Goal: Task Accomplishment & Management: Complete application form

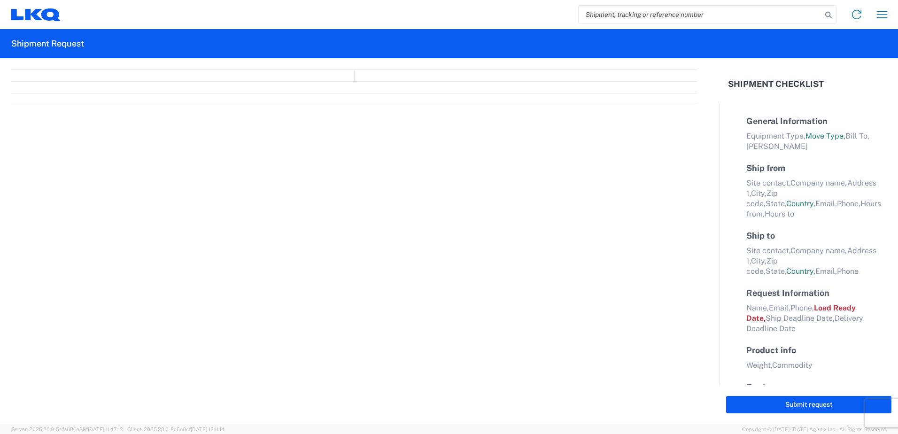
select select "FULL"
select select "LBS"
select select "IN"
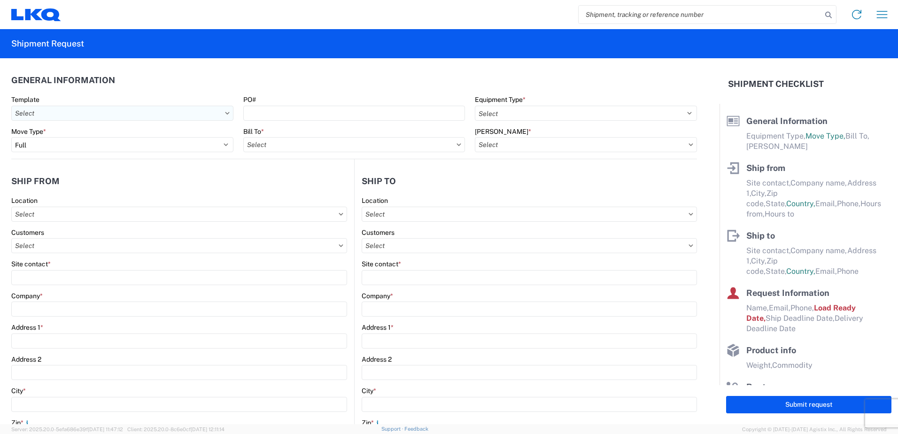
click at [222, 114] on input "text" at bounding box center [122, 113] width 222 height 15
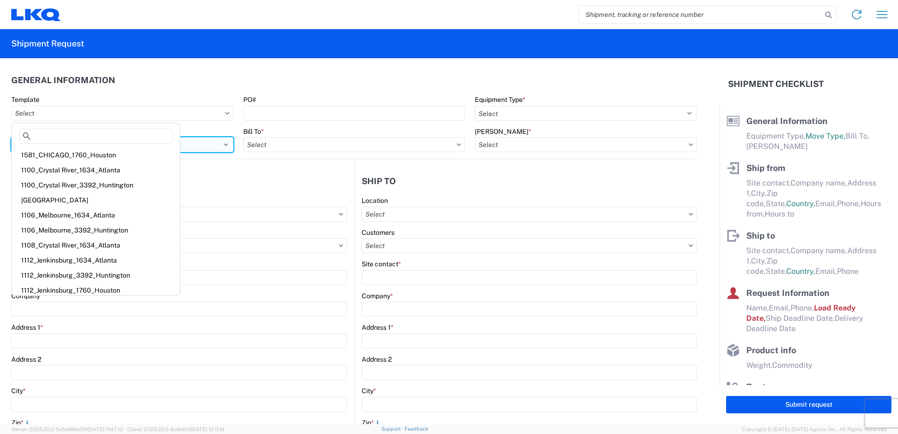
click at [225, 143] on select "Select Full Partial TL" at bounding box center [122, 144] width 222 height 15
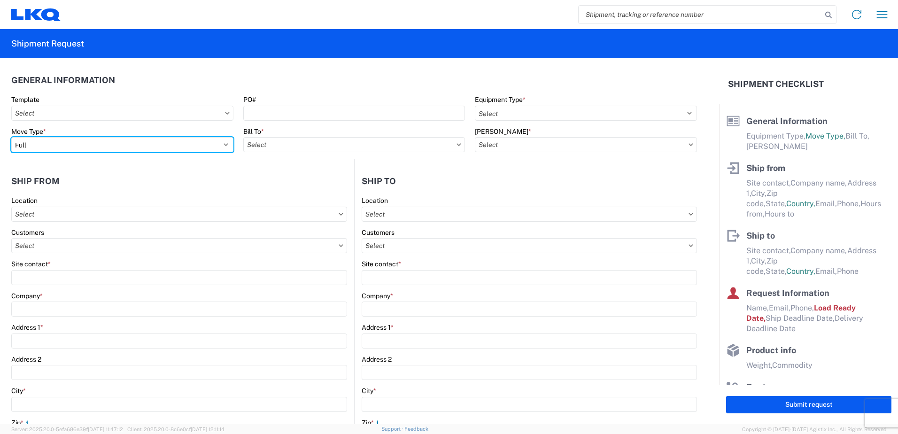
click at [11, 137] on select "Select Full Partial TL" at bounding box center [122, 144] width 222 height 15
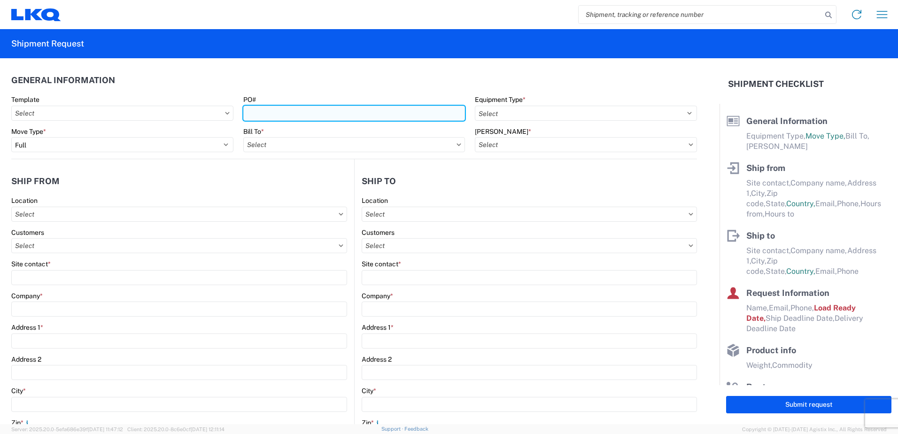
click at [335, 115] on input "PO#" at bounding box center [354, 113] width 222 height 15
click at [436, 146] on input "text" at bounding box center [354, 144] width 222 height 15
click at [305, 142] on input "text" at bounding box center [354, 144] width 222 height 15
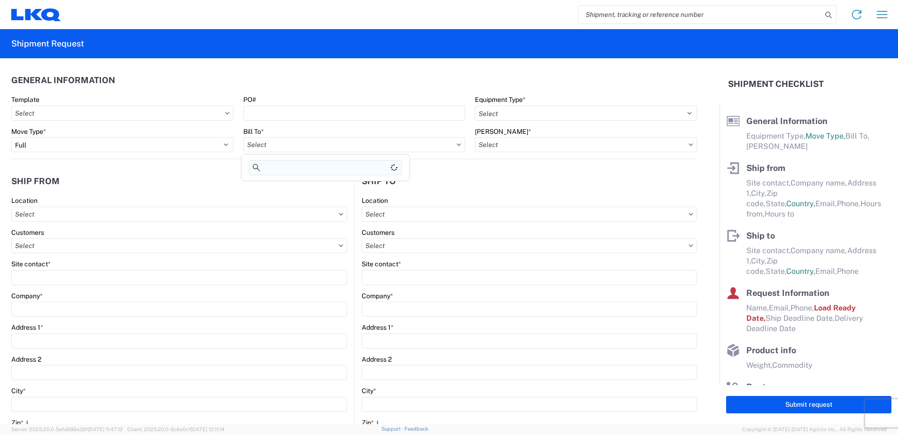
click at [328, 168] on input at bounding box center [325, 167] width 153 height 15
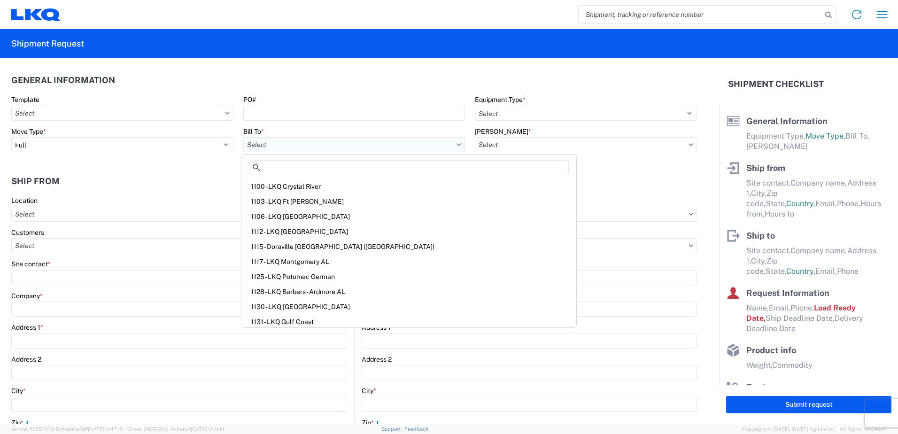
click at [327, 146] on input "text" at bounding box center [354, 144] width 222 height 15
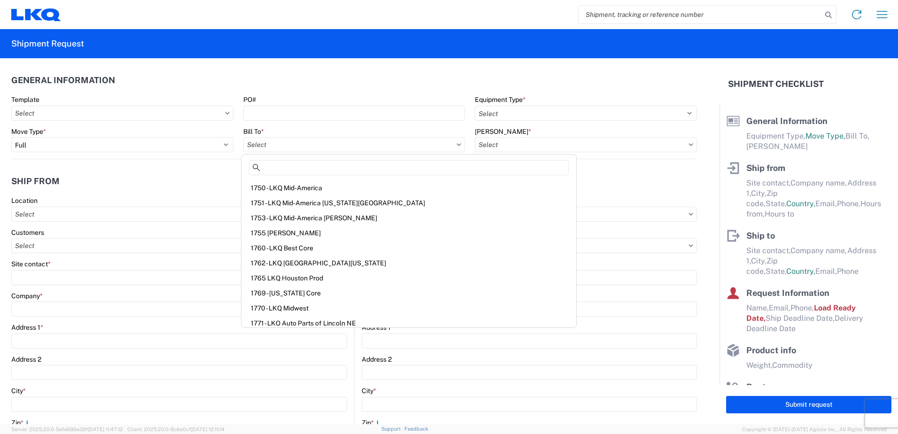
scroll to position [2819, 0]
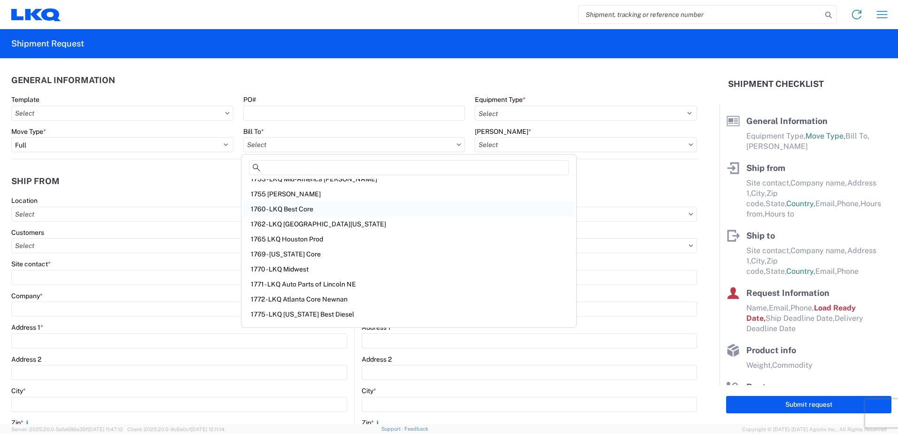
click at [298, 206] on div "1760 - LKQ Best Core" at bounding box center [408, 209] width 331 height 15
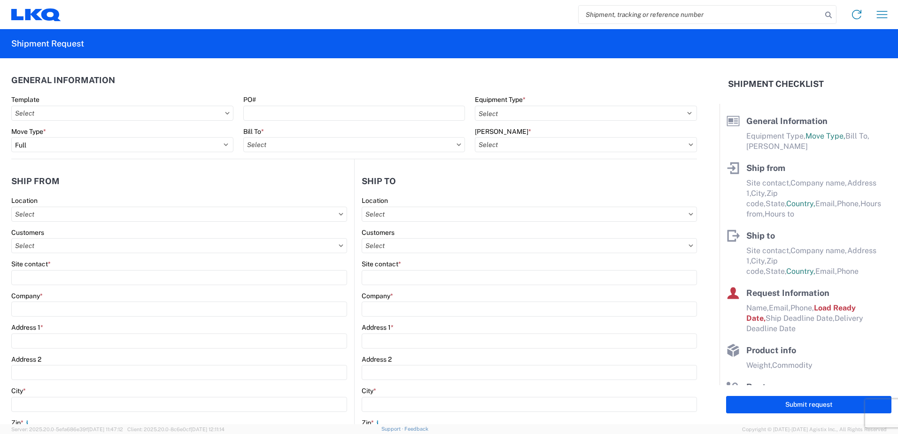
type input "1760 - LKQ Best Core"
click at [522, 145] on input "text" at bounding box center [586, 144] width 222 height 15
click at [591, 187] on div "1760-1300-50180-0000 - 1760 Freight In - Cores" at bounding box center [555, 186] width 164 height 15
type input "1760-1300-50180-0000 - 1760 Freight In - Cores"
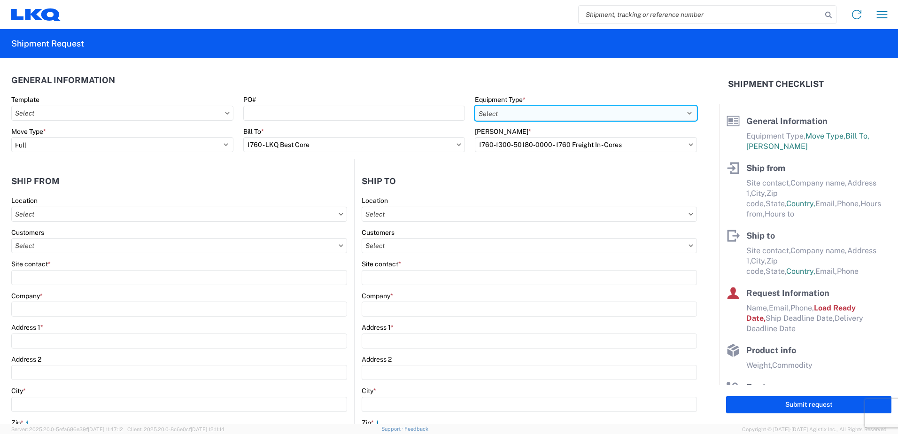
click at [534, 114] on select "Select 53’ Dry Van Flatbed Dropdeck (van) Lowboy (flatbed) Rail" at bounding box center [586, 113] width 222 height 15
select select "STDV"
click at [475, 106] on select "Select 53’ Dry Van Flatbed Dropdeck (van) Lowboy (flatbed) Rail" at bounding box center [586, 113] width 222 height 15
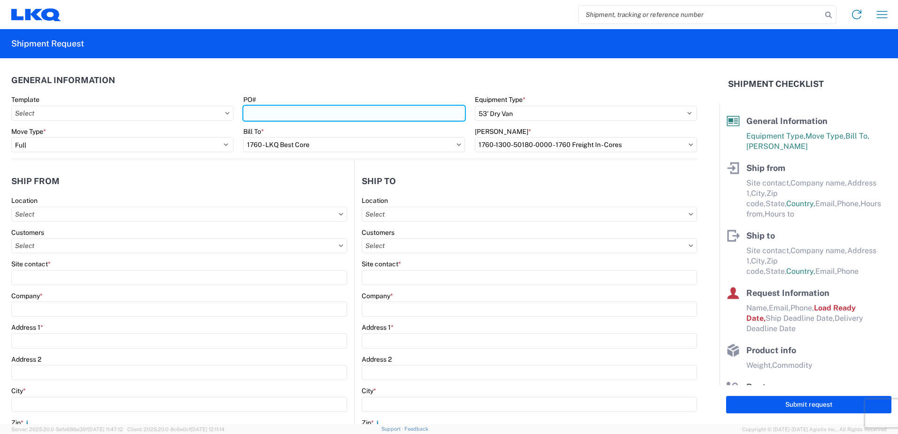
click at [320, 113] on input "PO#" at bounding box center [354, 113] width 222 height 15
click at [306, 384] on agx-form-control-wrapper-v2 "Address 2" at bounding box center [179, 371] width 336 height 32
click at [264, 115] on input "1136" at bounding box center [354, 113] width 222 height 15
type input "1136-1015"
click at [351, 131] on div "Bill To *" at bounding box center [354, 131] width 222 height 8
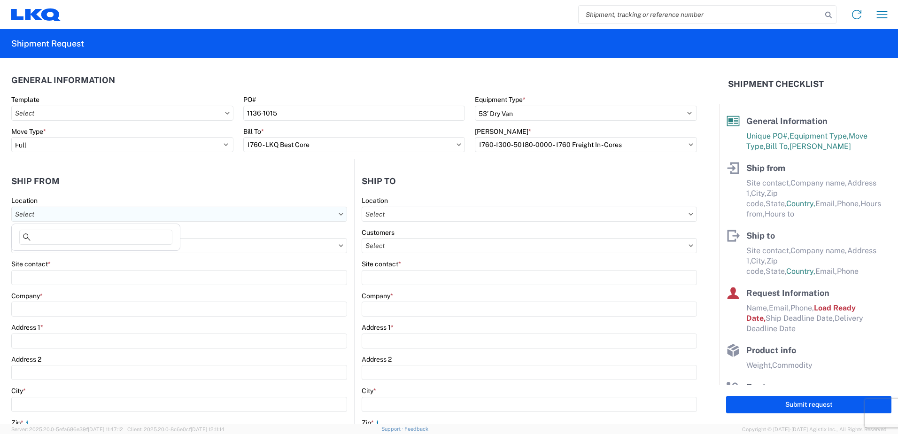
click at [49, 216] on input "text" at bounding box center [179, 214] width 336 height 15
type input "3127"
click at [86, 256] on div "[STREET_ADDRESS][PERSON_NAME] ([PERSON_NAME] St)" at bounding box center [109, 256] width 190 height 15
type input "[STREET_ADDRESS][PERSON_NAME] ([PERSON_NAME] St)"
type input "LKQ Corporation"
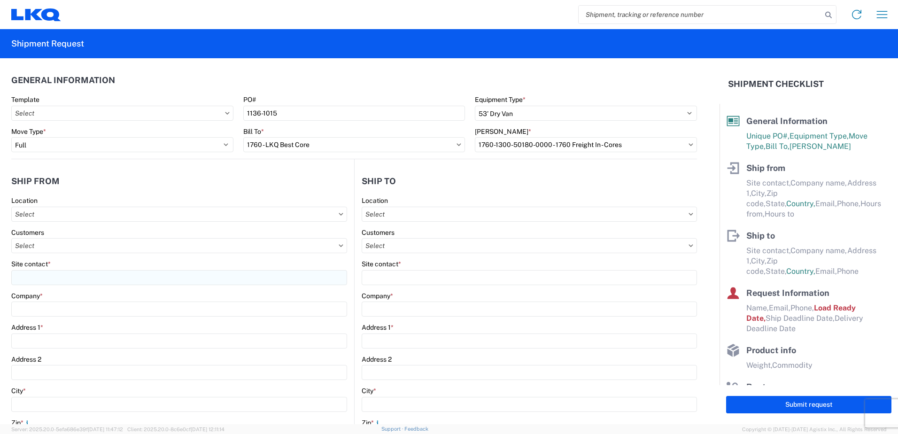
type input "[STREET_ADDRESS][PERSON_NAME]"
type input "[PERSON_NAME]"
type input "39209"
select select "MS"
select select "US"
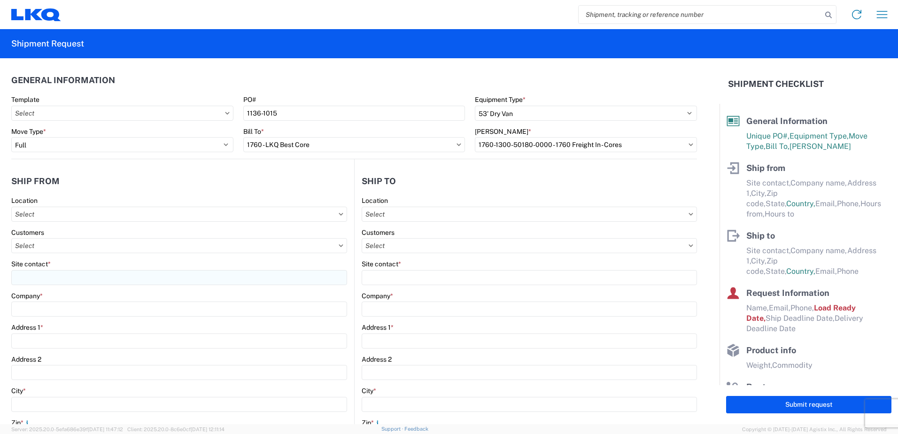
type input "07:00"
type input "17:00"
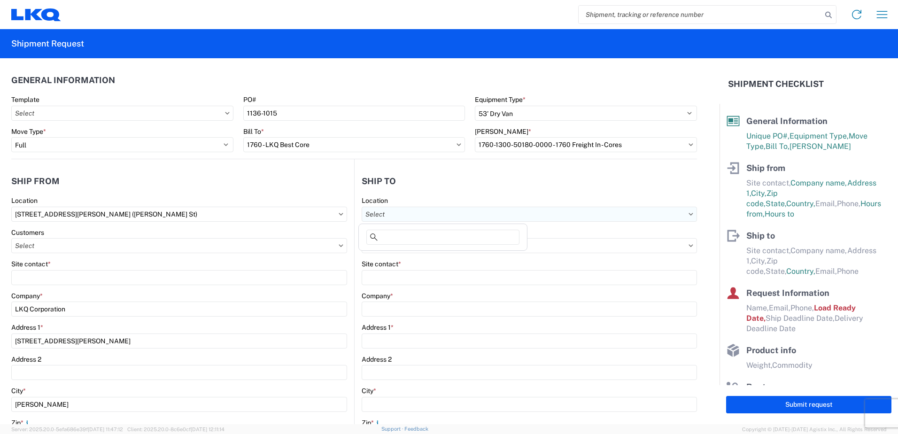
click at [404, 211] on input "text" at bounding box center [529, 214] width 335 height 15
type input "1760"
click at [399, 259] on div "1760 - LKQ Best Core" at bounding box center [443, 256] width 164 height 15
type input "1760 - LKQ Best Core"
type input "LKQ Corporation"
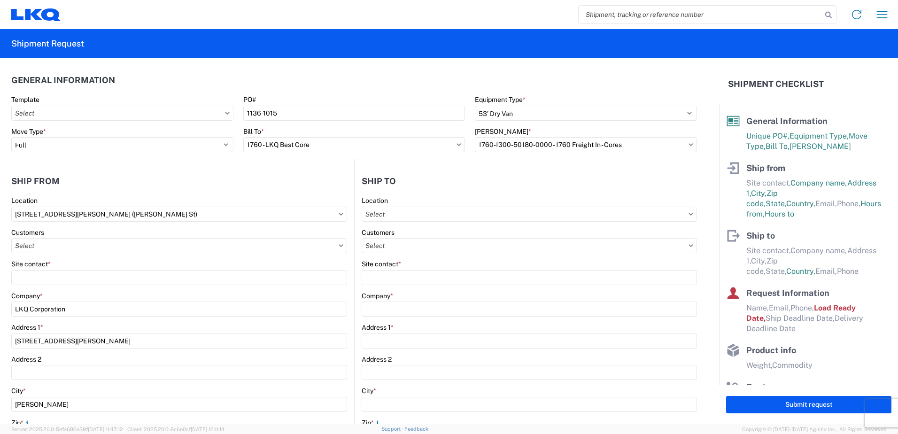
type input "[STREET_ADDRESS]"
type input "[GEOGRAPHIC_DATA]"
type input "77038"
select select "US"
type input "[PHONE_NUMBER]"
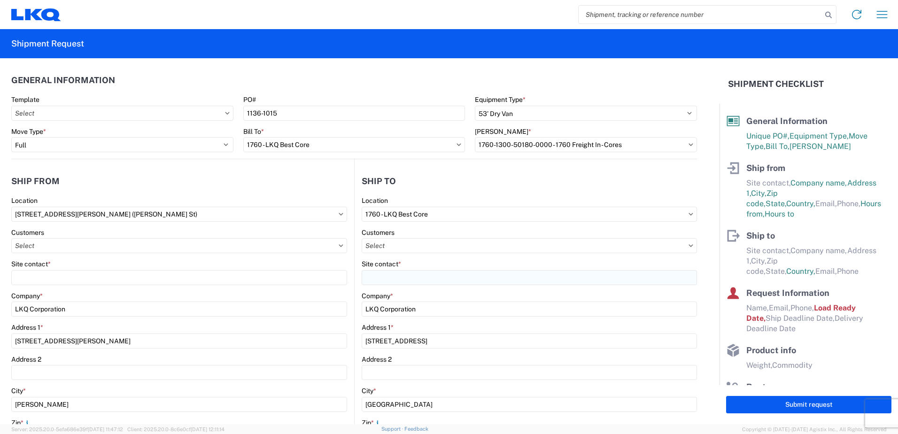
select select "[GEOGRAPHIC_DATA]"
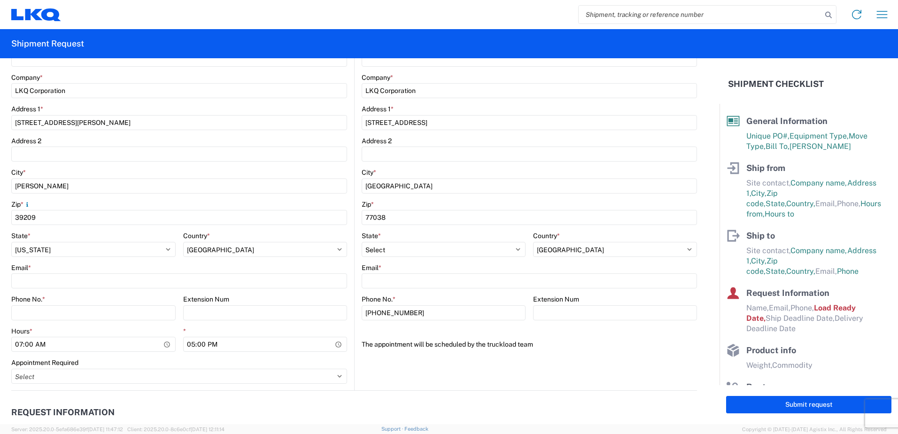
scroll to position [235, 0]
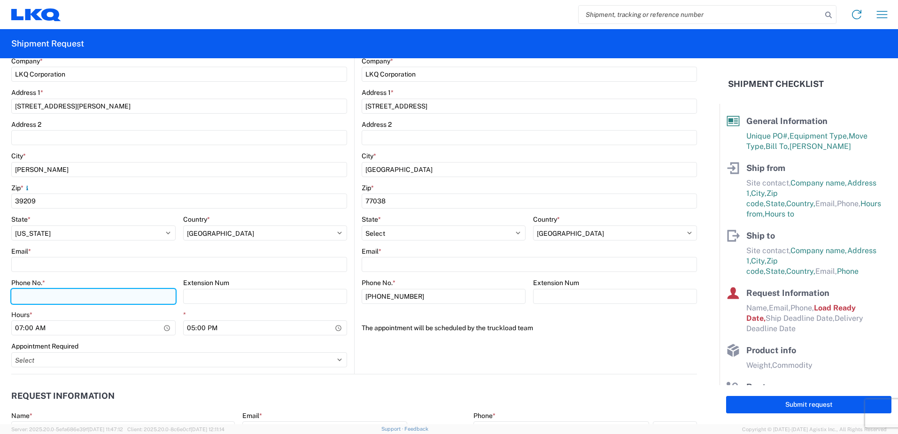
drag, startPoint x: 39, startPoint y: 296, endPoint x: 50, endPoint y: 296, distance: 10.8
click at [39, 296] on input "Phone No. *" at bounding box center [93, 296] width 164 height 15
type input "[PHONE_NUMBER]"
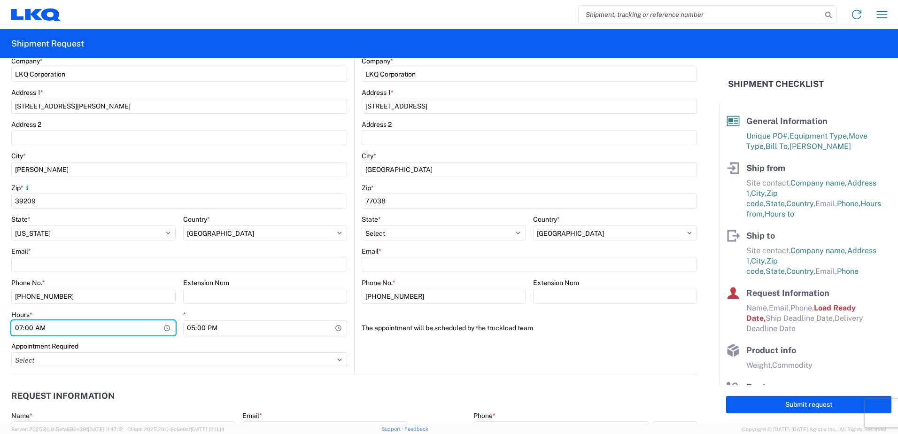
click at [54, 327] on input "07:00" at bounding box center [93, 327] width 164 height 15
type input "10:00"
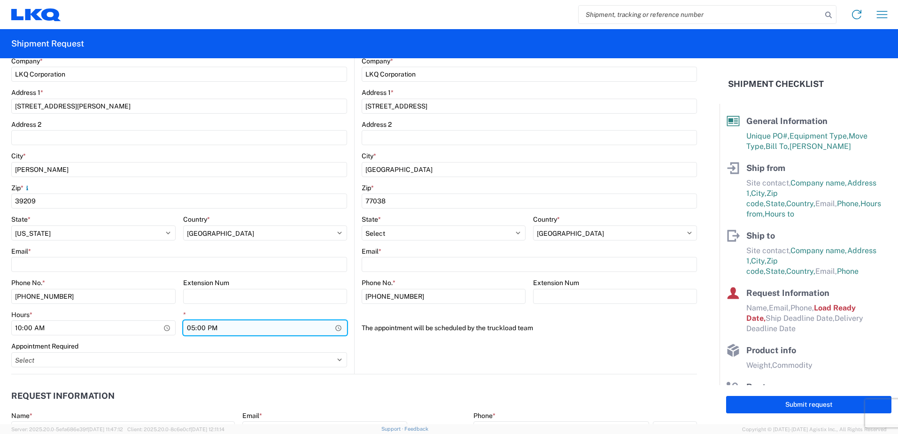
click at [192, 327] on input "17:00" at bounding box center [265, 327] width 164 height 15
type input "14:00"
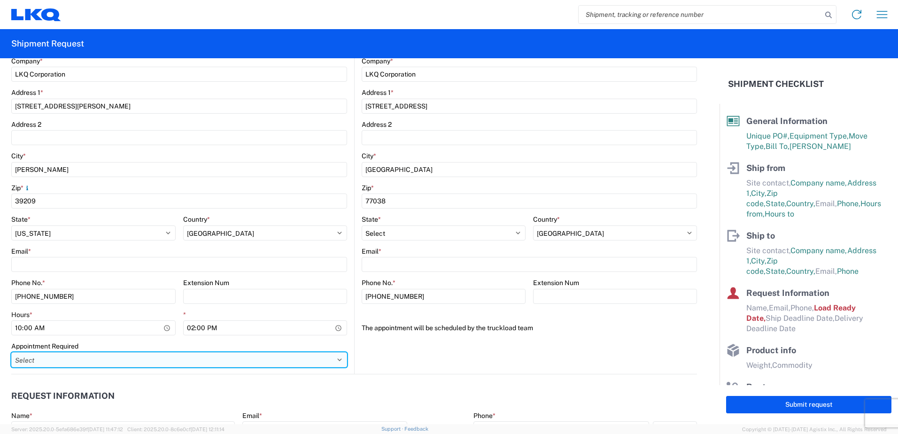
click at [70, 359] on select "Select Appt Required Appt Not Required Appt - First available" at bounding box center [179, 359] width 336 height 15
select select "apptNotRequired"
click at [11, 352] on select "Select Appt Required Appt Not Required Appt - First available" at bounding box center [179, 359] width 336 height 15
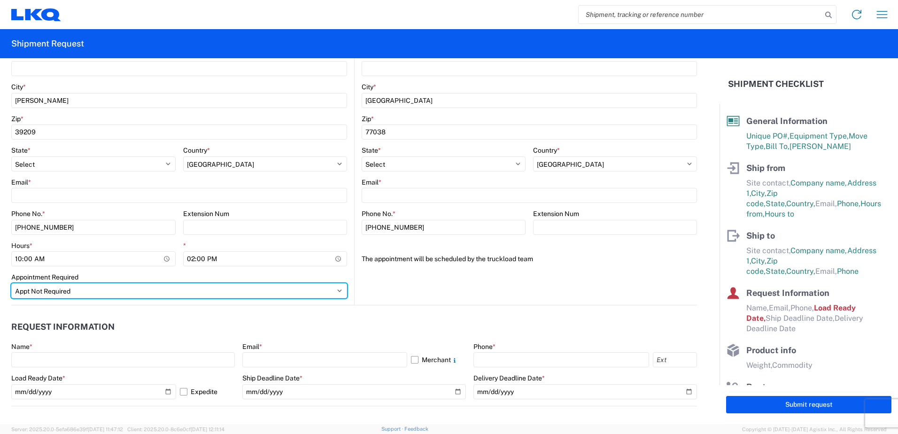
scroll to position [329, 0]
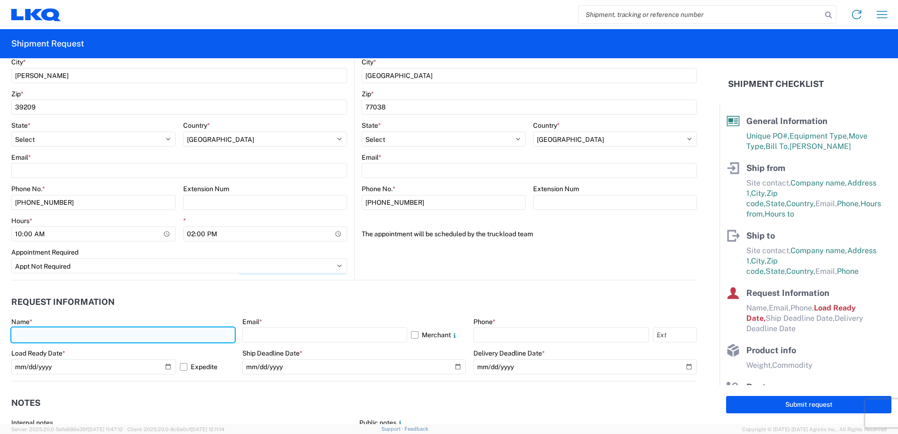
click at [43, 336] on input "text" at bounding box center [123, 334] width 224 height 15
type input "[PERSON_NAME]"
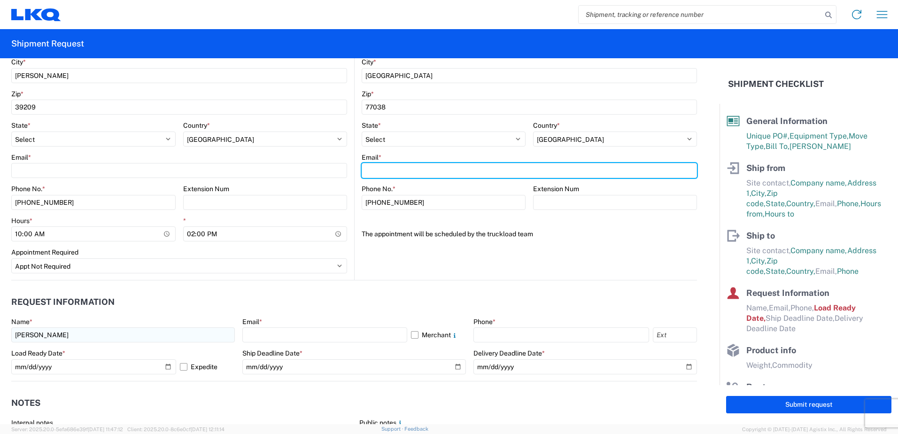
type input "[EMAIL_ADDRESS][DOMAIN_NAME]"
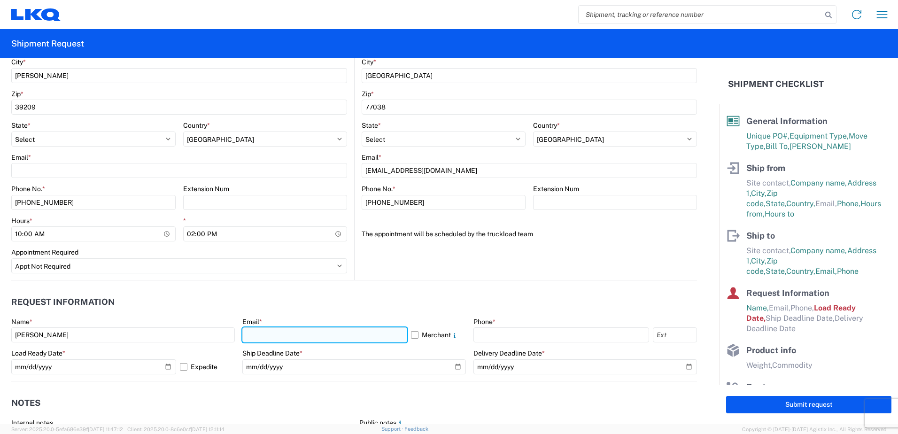
click at [261, 336] on input "text" at bounding box center [324, 334] width 165 height 15
type input "[EMAIL_ADDRESS][DOMAIN_NAME]"
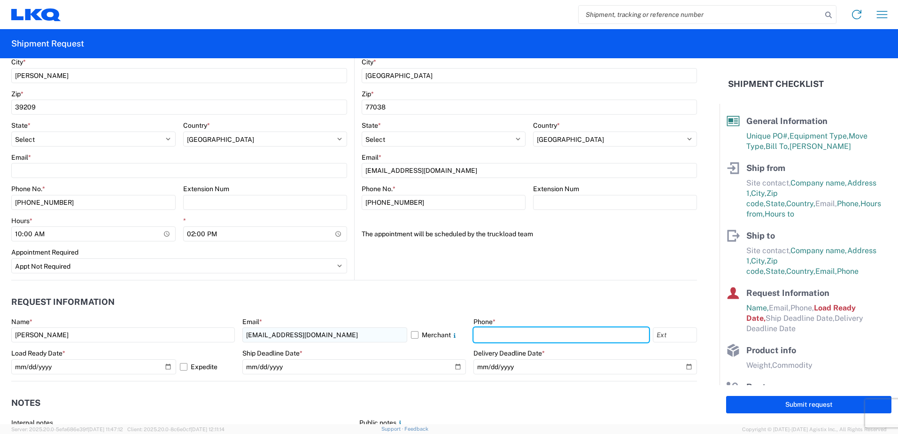
type input "6019488222"
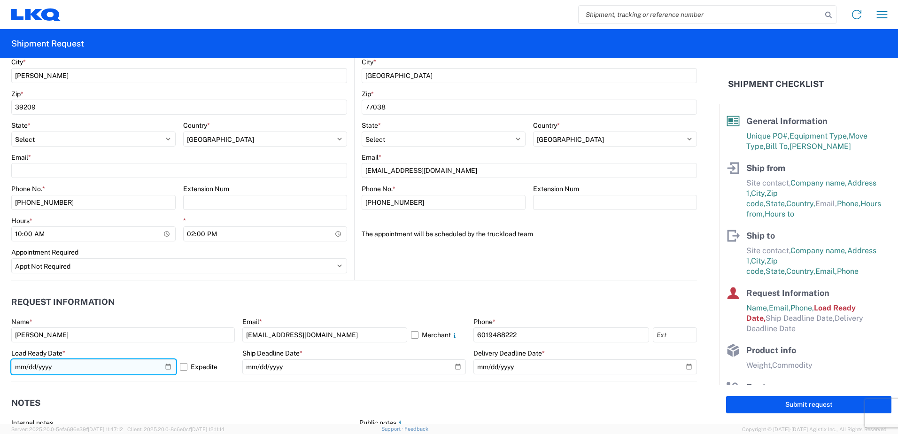
click at [165, 367] on input "[DATE]" at bounding box center [93, 366] width 165 height 15
type input "[DATE]"
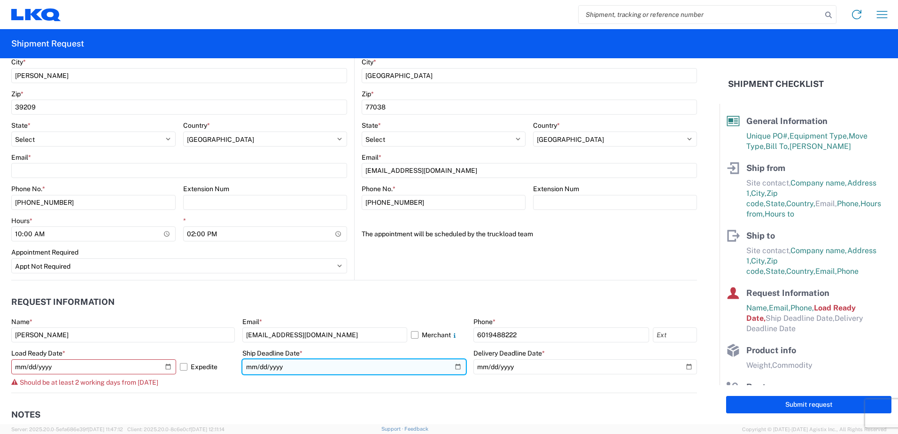
click at [296, 365] on input "date" at bounding box center [354, 366] width 224 height 15
click at [452, 367] on input "date" at bounding box center [354, 366] width 224 height 15
type input "[DATE]"
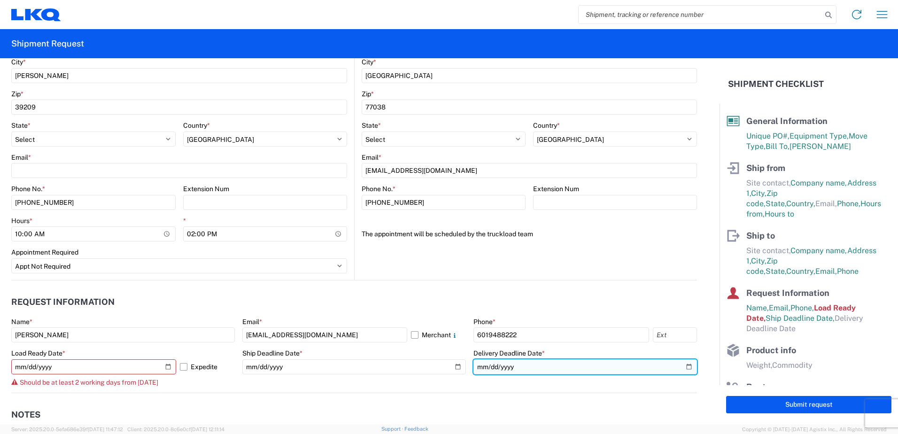
click at [684, 366] on input "date" at bounding box center [586, 366] width 224 height 15
type input "[DATE]"
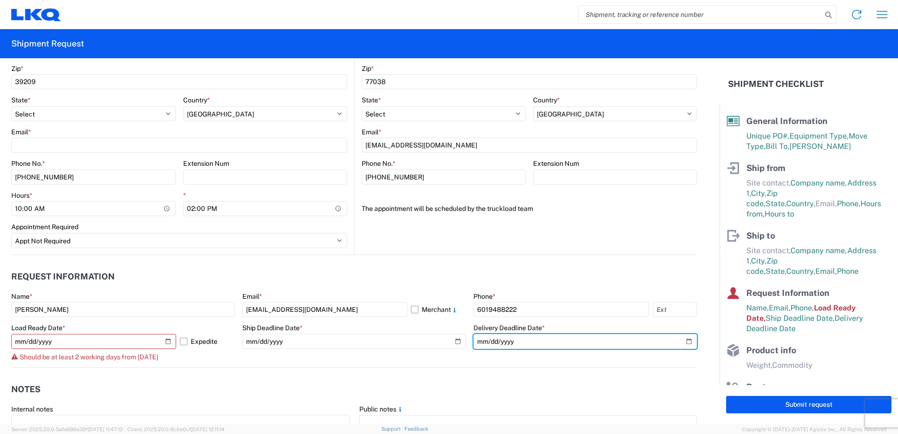
scroll to position [376, 0]
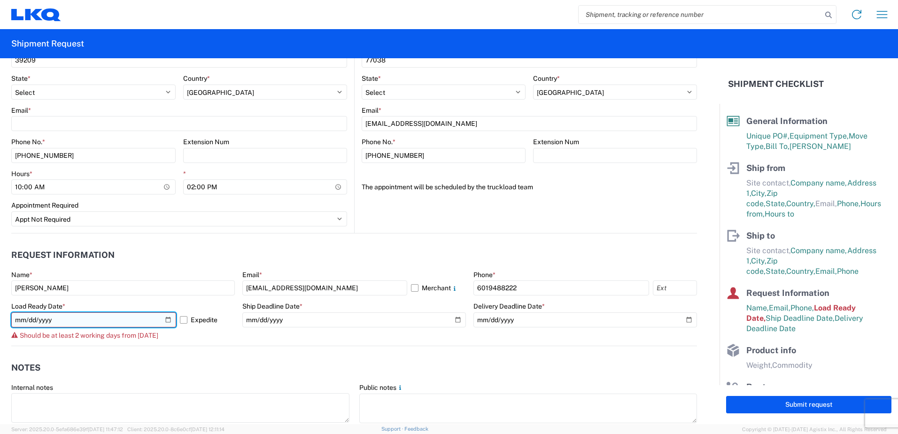
click at [167, 320] on input "[DATE]" at bounding box center [93, 319] width 165 height 15
type input "[DATE]"
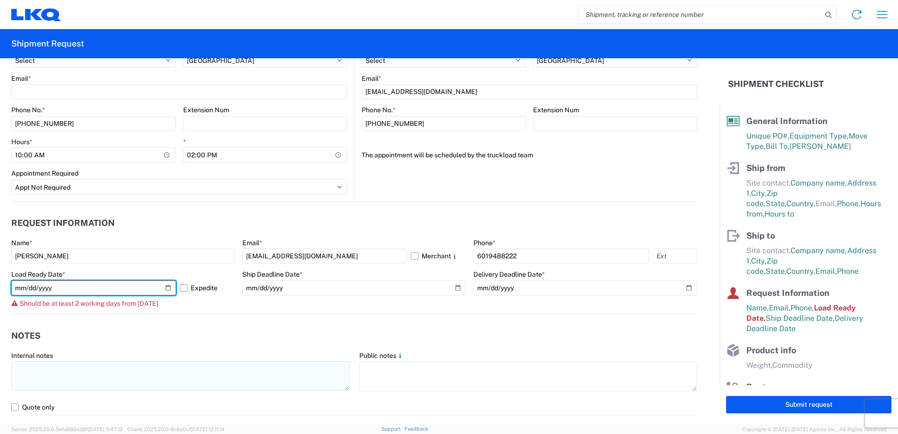
scroll to position [423, 0]
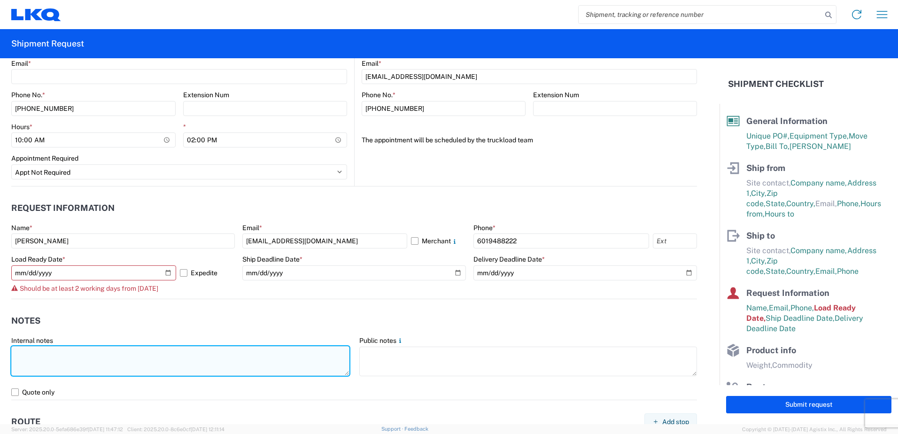
click at [40, 354] on textarea at bounding box center [180, 361] width 338 height 30
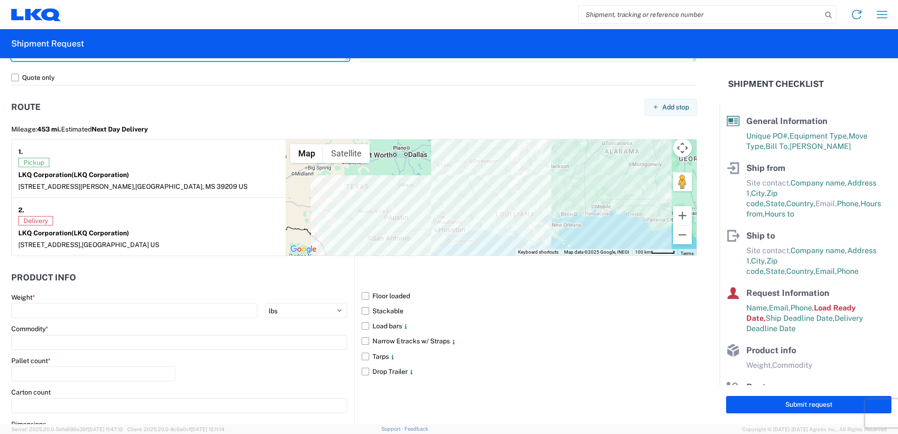
scroll to position [752, 0]
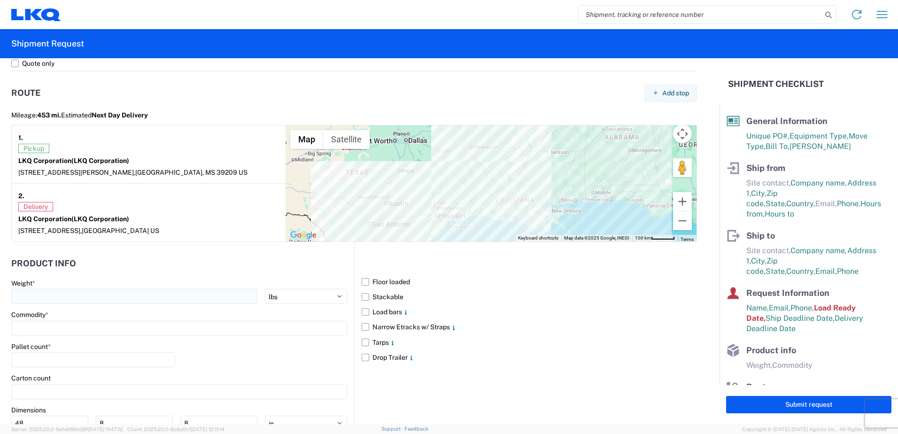
type textarea "please allow up to 2 hours for loading"
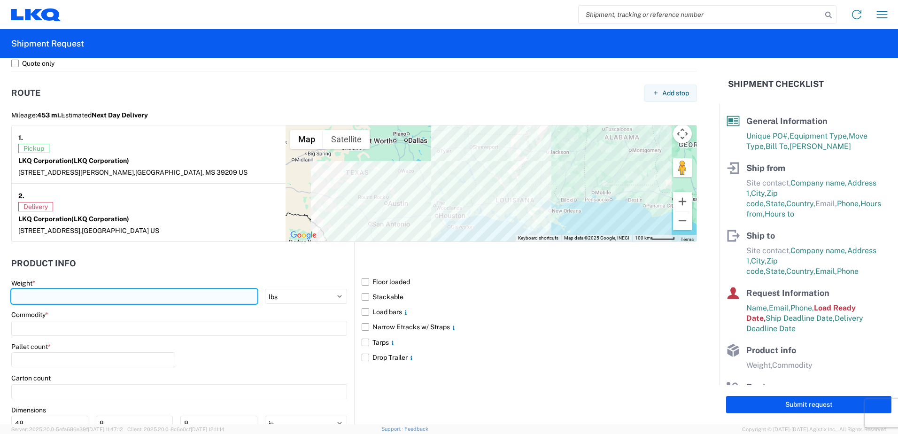
click at [32, 293] on input "number" at bounding box center [134, 296] width 246 height 15
type input "42000"
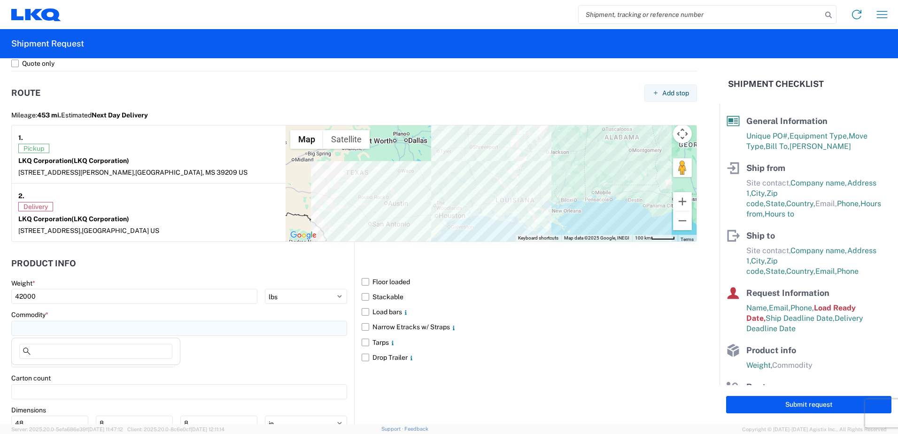
click at [45, 329] on input at bounding box center [179, 328] width 336 height 15
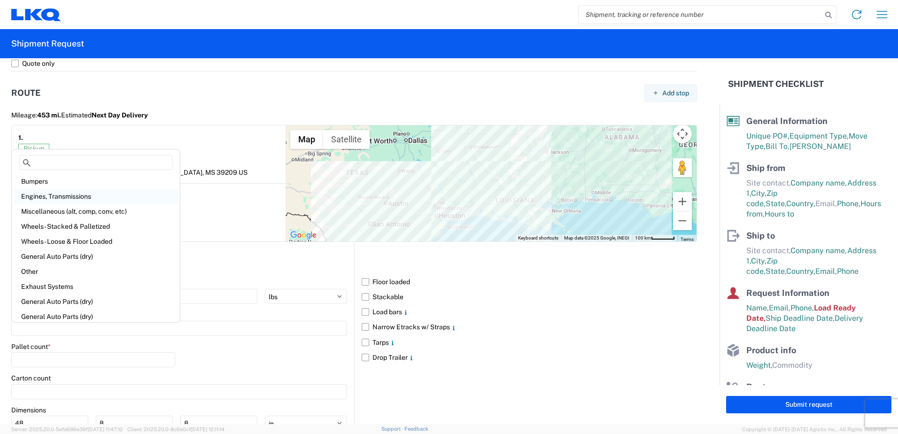
click at [60, 191] on div "Engines, Transmissions" at bounding box center [96, 196] width 164 height 15
type input "Engines, Transmissions"
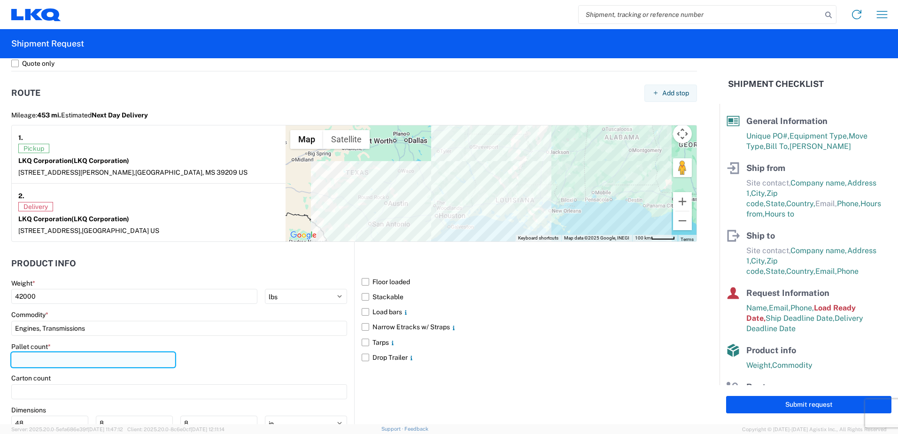
click at [57, 360] on input "number" at bounding box center [93, 359] width 164 height 15
type input "1"
type input "22"
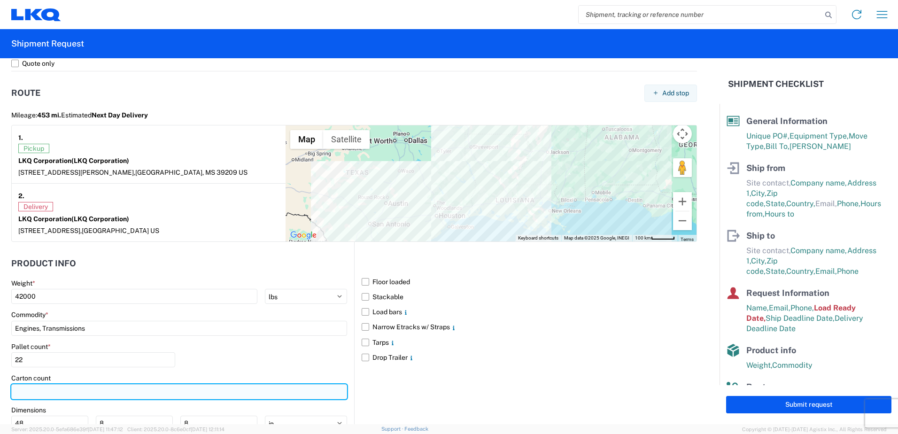
click at [59, 391] on input "number" at bounding box center [179, 391] width 336 height 15
type input "15"
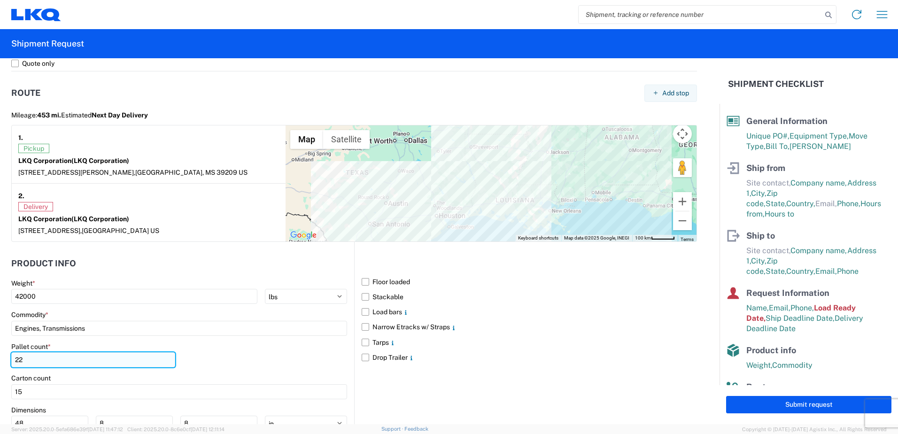
drag, startPoint x: 24, startPoint y: 358, endPoint x: 16, endPoint y: 358, distance: 8.9
click at [16, 358] on input "22" at bounding box center [93, 359] width 164 height 15
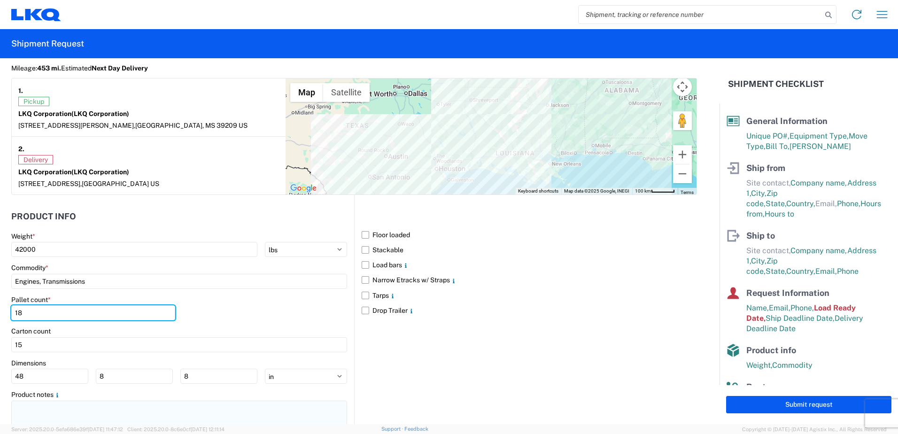
type input "18"
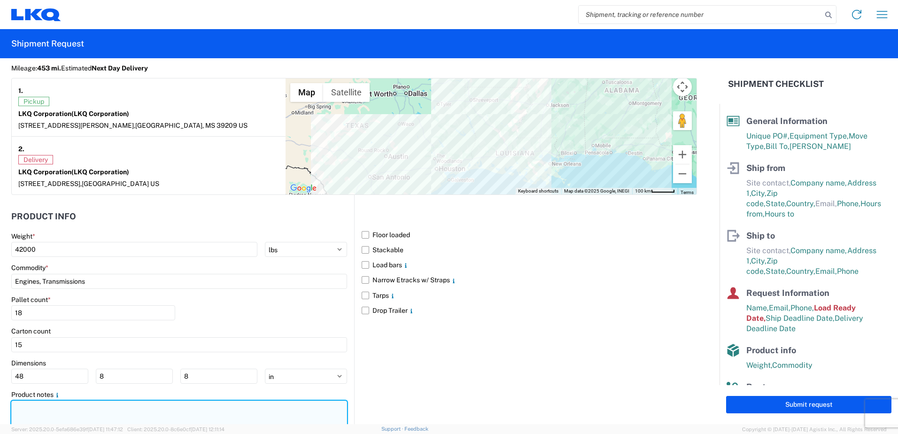
click at [63, 401] on textarea at bounding box center [179, 416] width 336 height 30
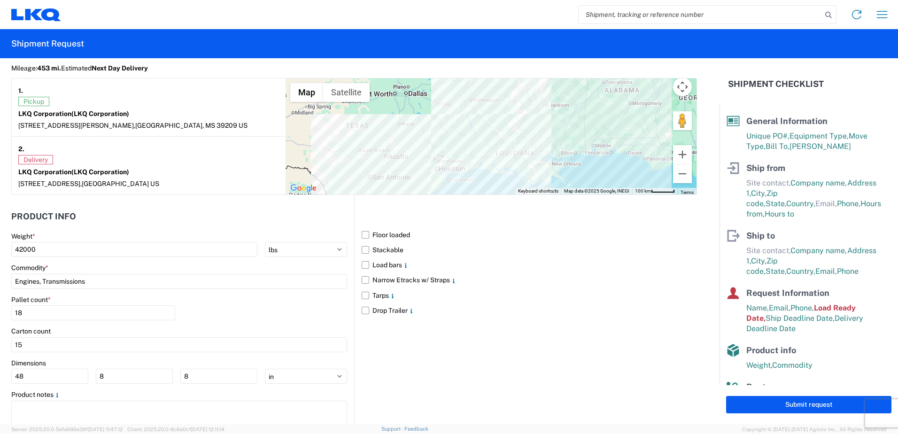
click at [56, 387] on main "Weight * 42000 kgs lbs Commodity * Engines, Transmissions Pallet count * 18 Car…" at bounding box center [182, 335] width 343 height 207
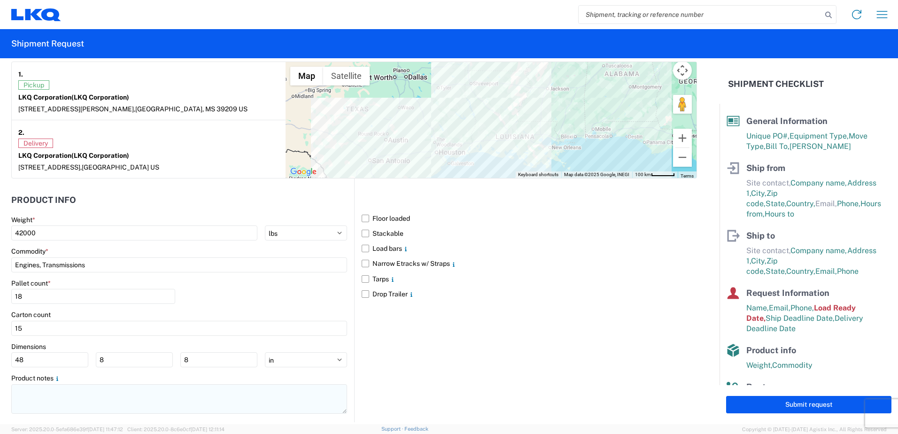
scroll to position [828, 0]
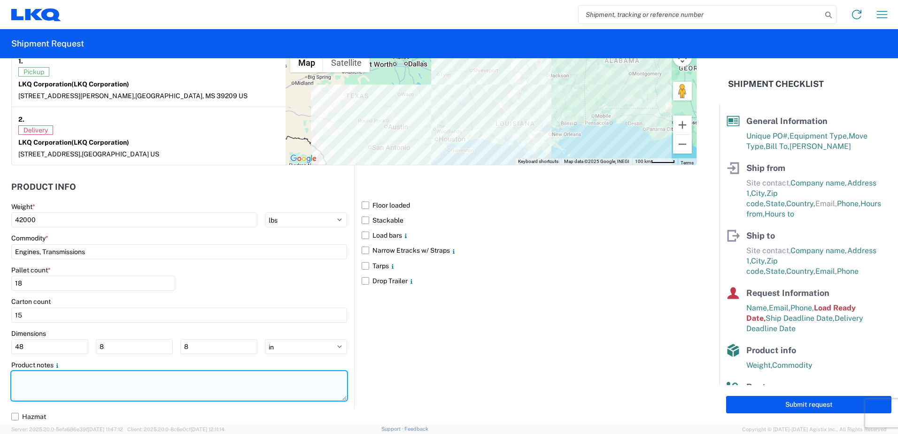
click at [25, 380] on textarea at bounding box center [179, 386] width 336 height 30
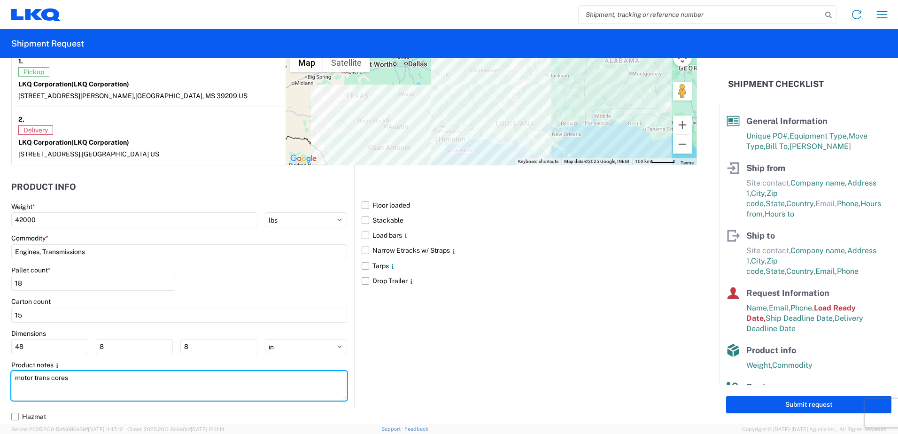
type textarea "motor trans cores"
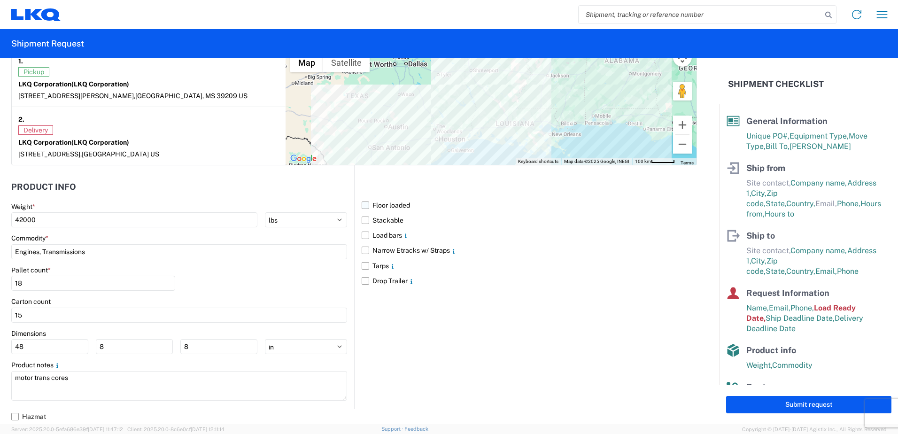
click at [362, 204] on label "Floor loaded" at bounding box center [529, 205] width 335 height 15
click at [0, 0] on input "Floor loaded" at bounding box center [0, 0] width 0 height 0
click at [366, 235] on label "Load bars" at bounding box center [529, 235] width 335 height 15
click at [0, 0] on input "Load bars" at bounding box center [0, 0] width 0 height 0
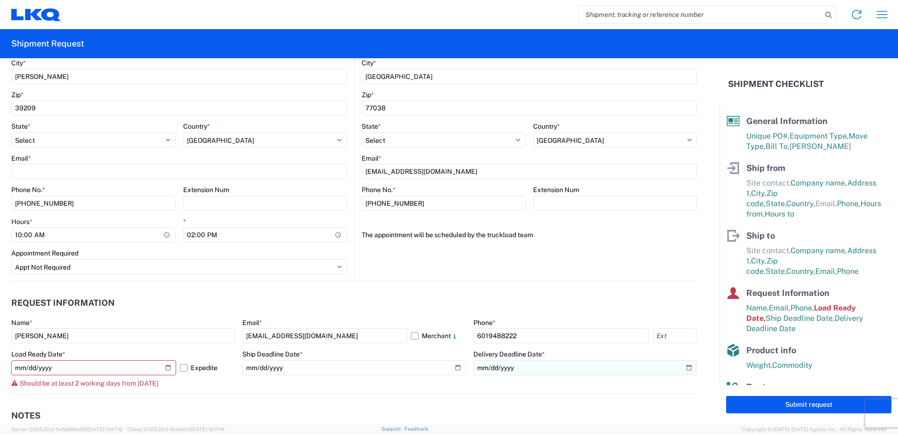
scroll to position [311, 0]
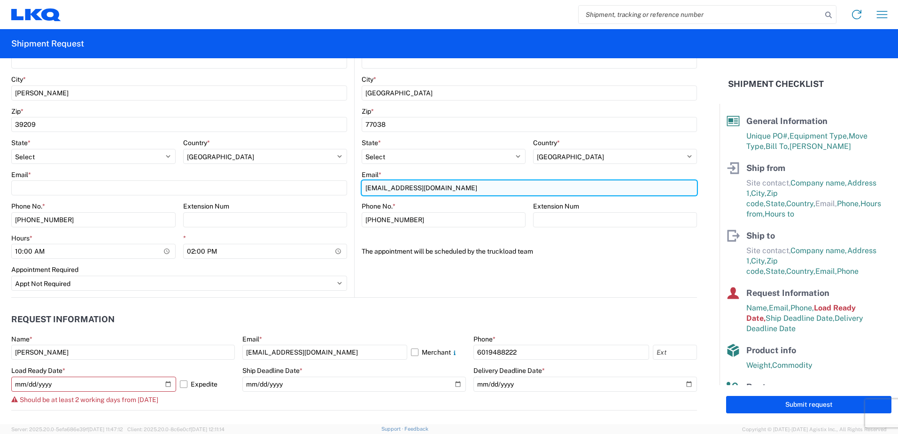
click at [432, 186] on input "[EMAIL_ADDRESS][DOMAIN_NAME]" at bounding box center [529, 187] width 335 height 15
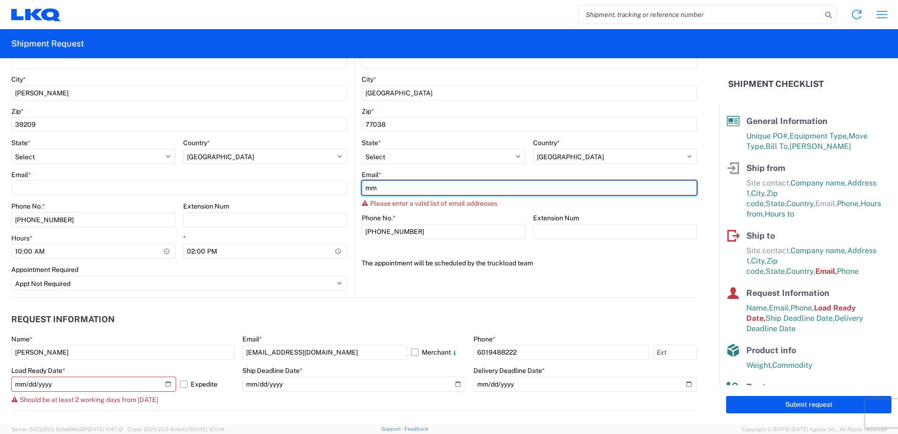
type input "m"
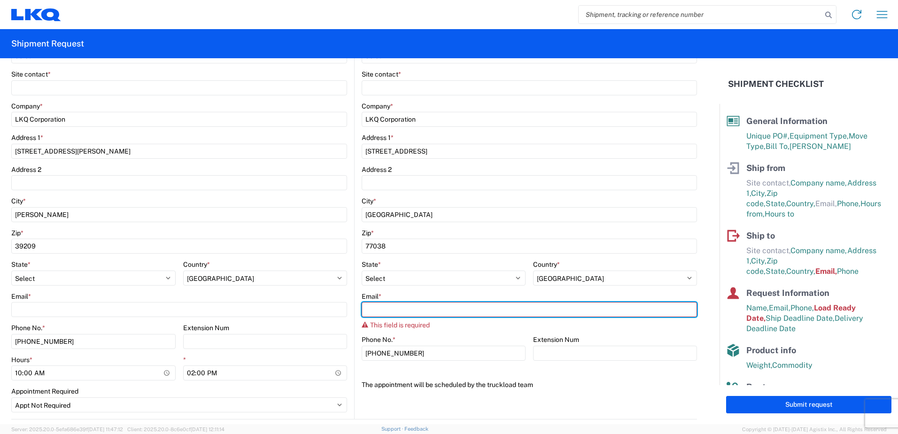
scroll to position [218, 0]
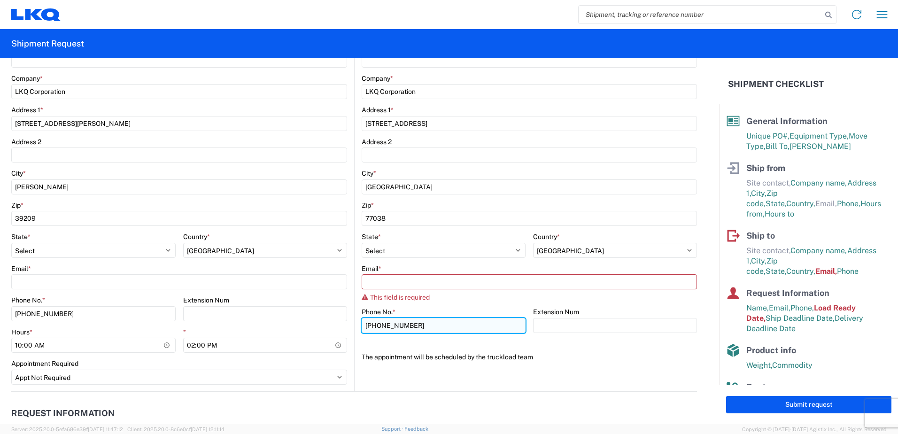
click at [480, 318] on input "[PHONE_NUMBER]" at bounding box center [444, 325] width 164 height 15
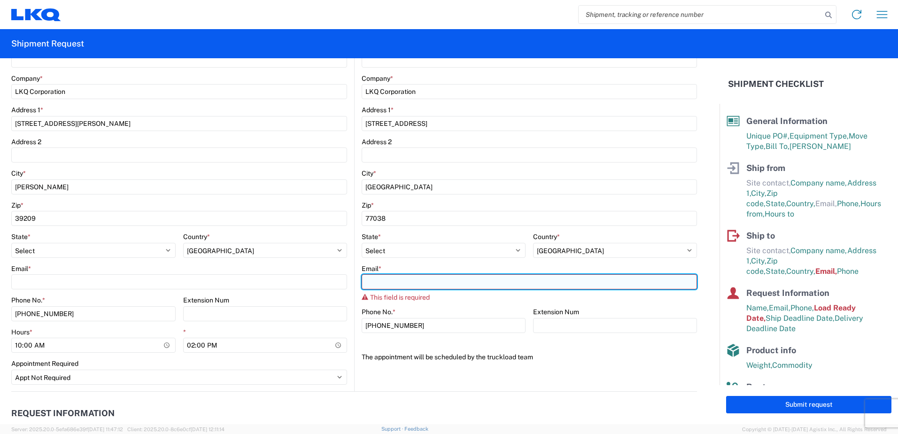
click at [374, 281] on input "Email *" at bounding box center [529, 281] width 335 height 15
type input "[EMAIL_ADDRESS][DOMAIN_NAME]"
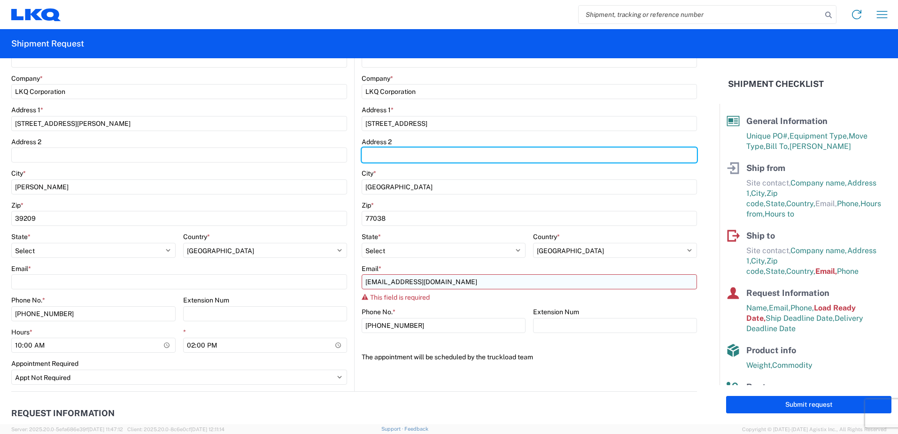
type input "Pelahatchie"
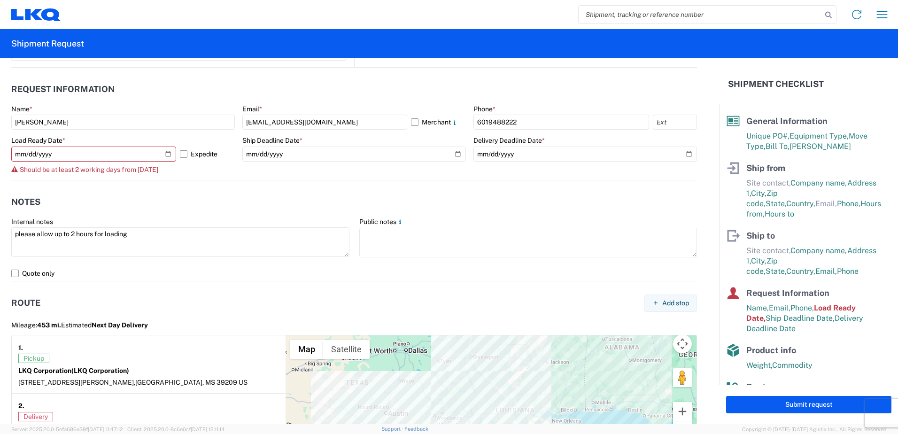
scroll to position [611, 0]
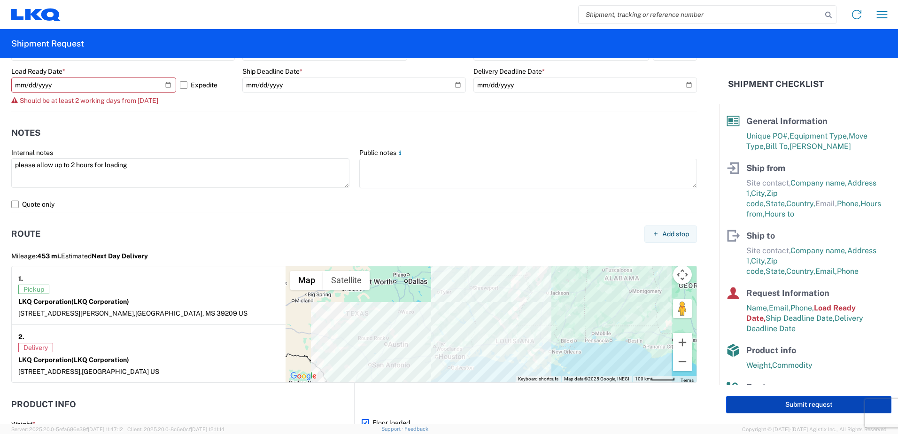
click at [803, 408] on button "Submit request" at bounding box center [808, 404] width 165 height 17
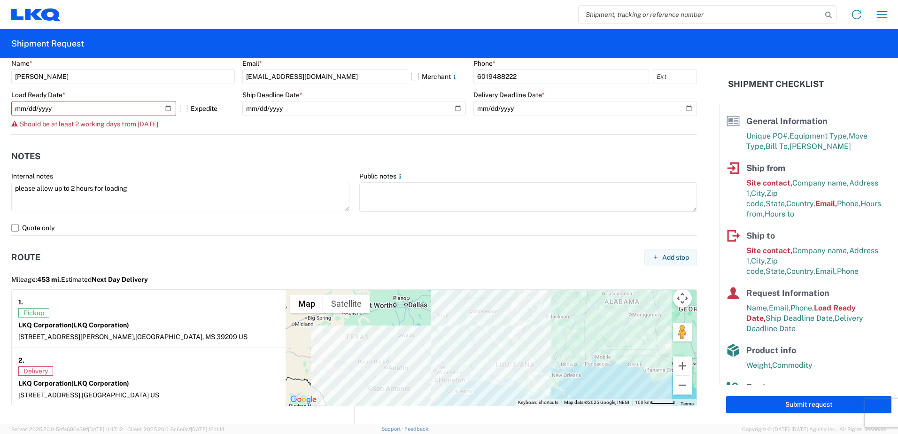
scroll to position [634, 0]
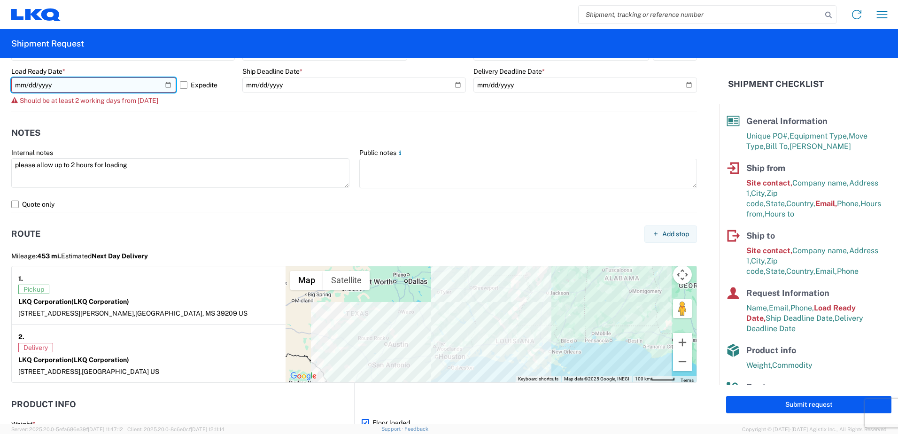
click at [164, 86] on input "[DATE]" at bounding box center [93, 85] width 165 height 15
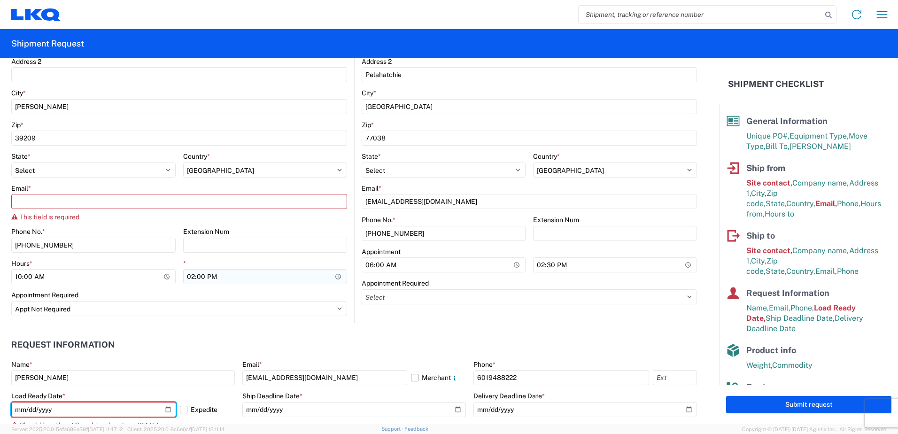
scroll to position [288, 0]
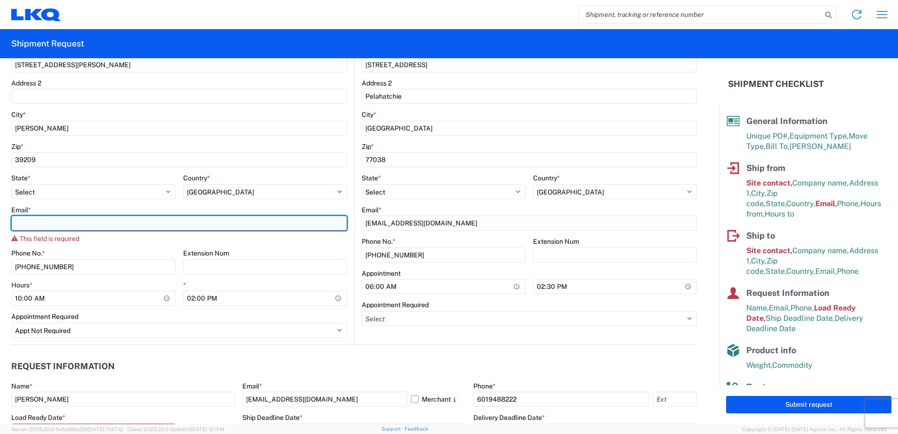
click at [58, 220] on input "Email *" at bounding box center [179, 223] width 336 height 15
type input "[EMAIL_ADDRESS][DOMAIN_NAME]"
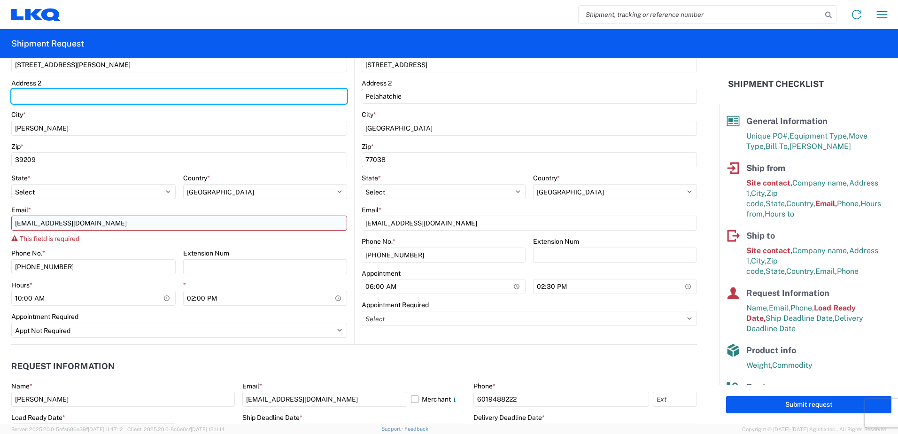
type input "Pelahatchie"
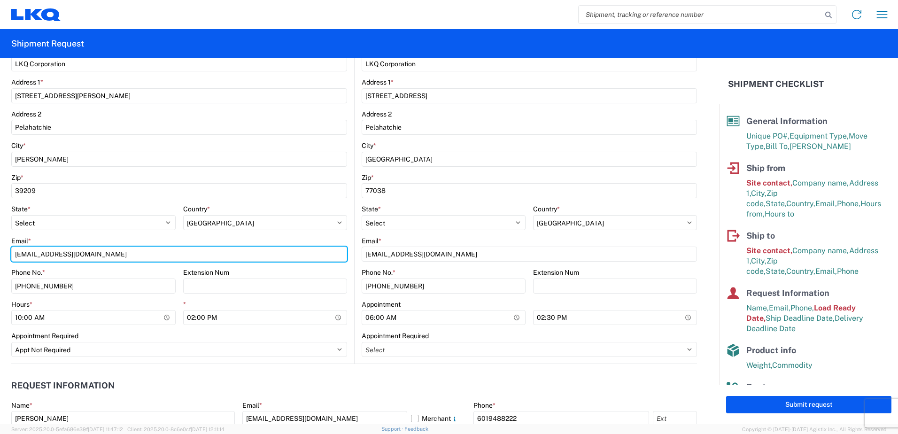
scroll to position [194, 0]
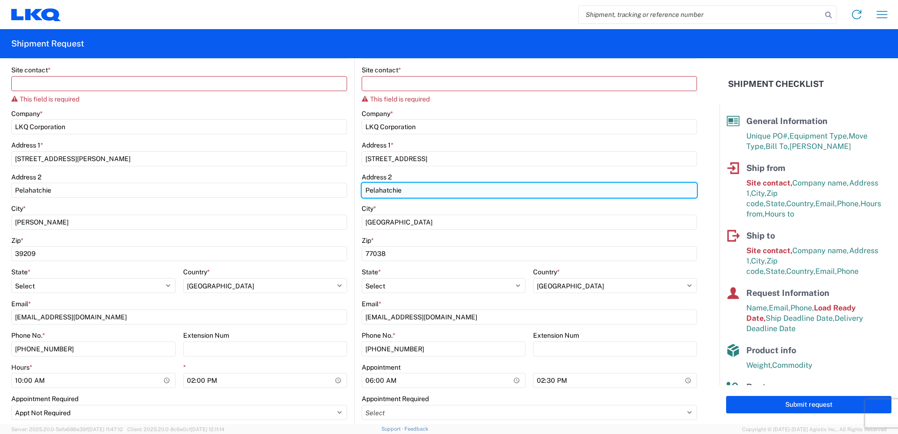
click at [404, 191] on input "Pelahatchie" at bounding box center [529, 190] width 335 height 15
type input "P"
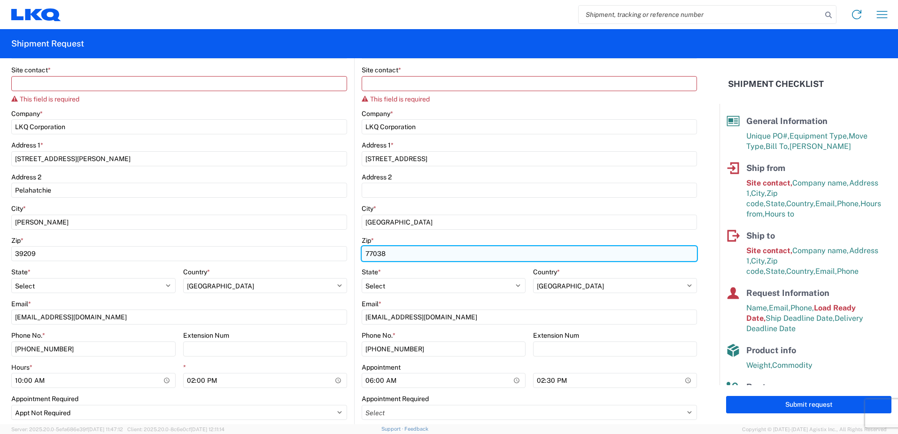
click at [415, 247] on input "77038" at bounding box center [529, 253] width 335 height 15
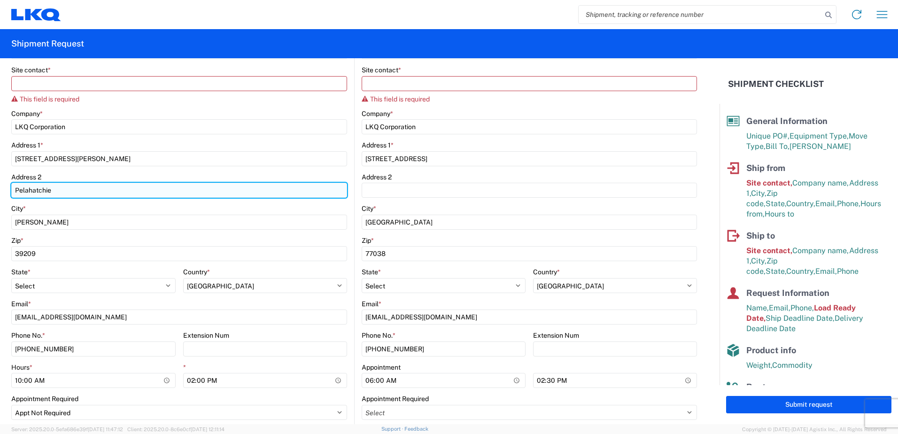
click at [56, 191] on input "Pelahatchie" at bounding box center [179, 190] width 336 height 15
type input "P"
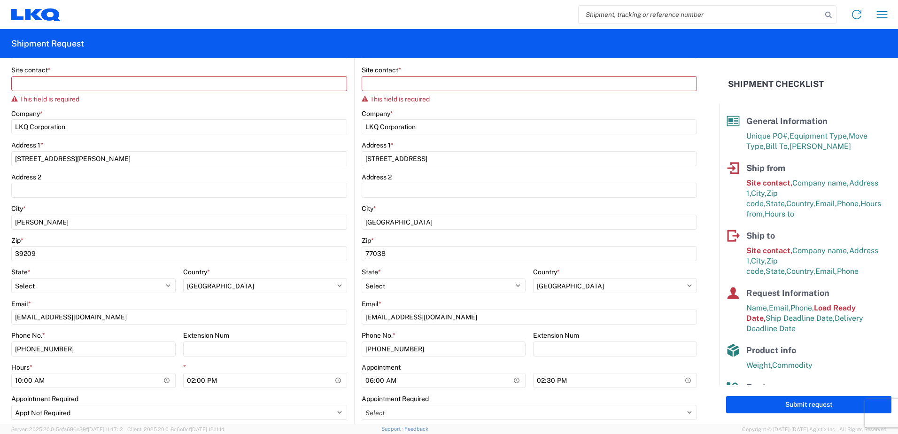
click at [94, 239] on div "Zip *" at bounding box center [179, 240] width 336 height 8
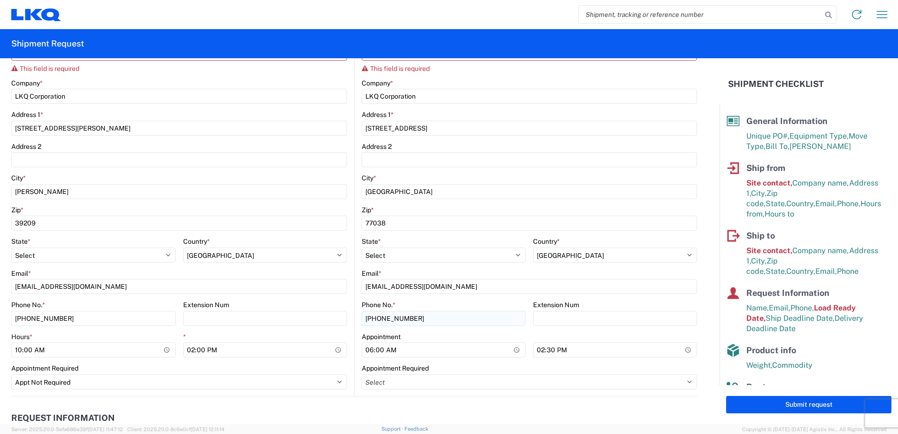
scroll to position [241, 0]
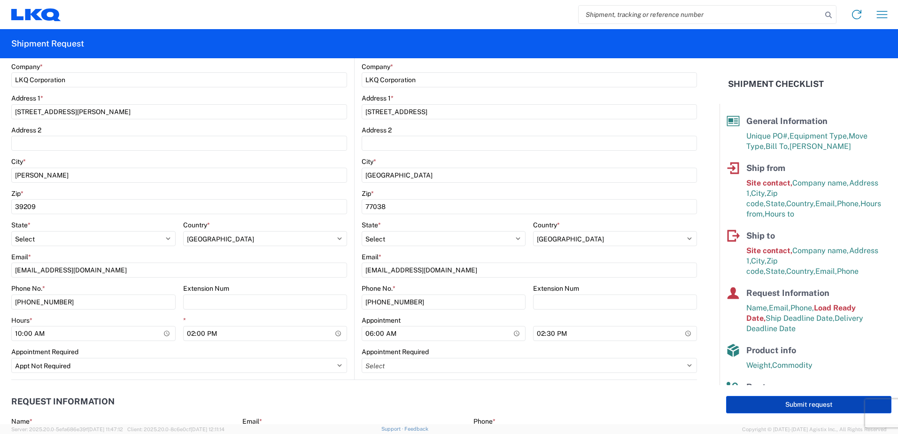
click at [774, 400] on button "Submit request" at bounding box center [808, 404] width 165 height 17
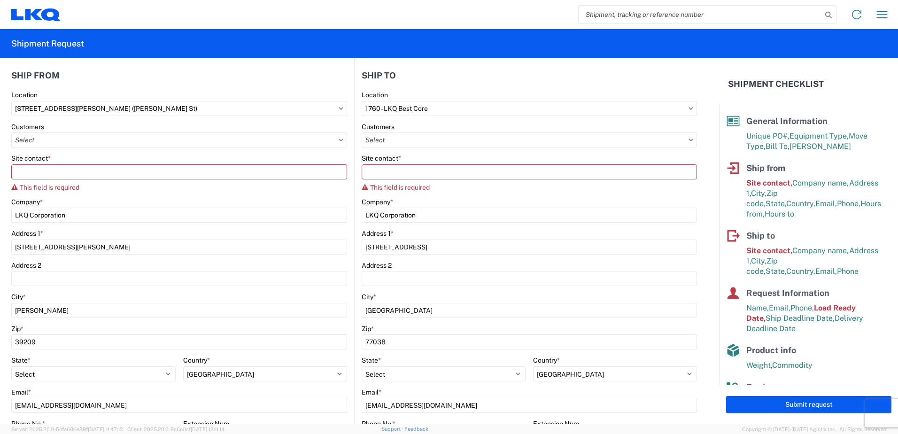
scroll to position [100, 0]
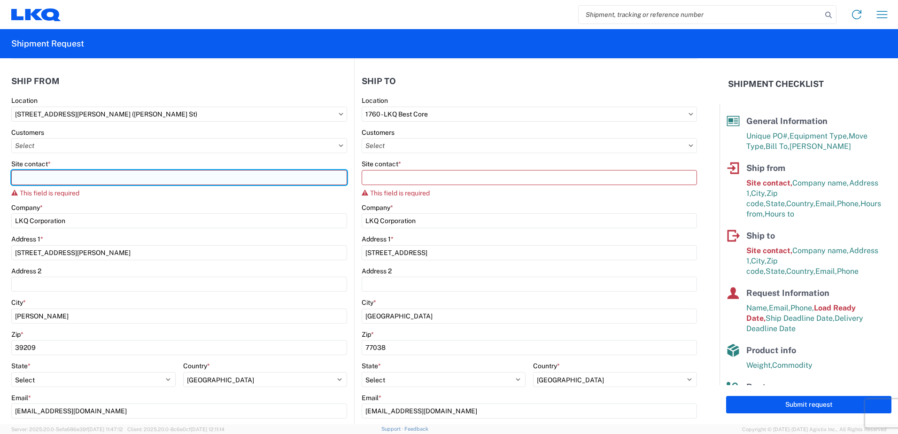
click at [35, 176] on input "Site contact *" at bounding box center [179, 177] width 336 height 15
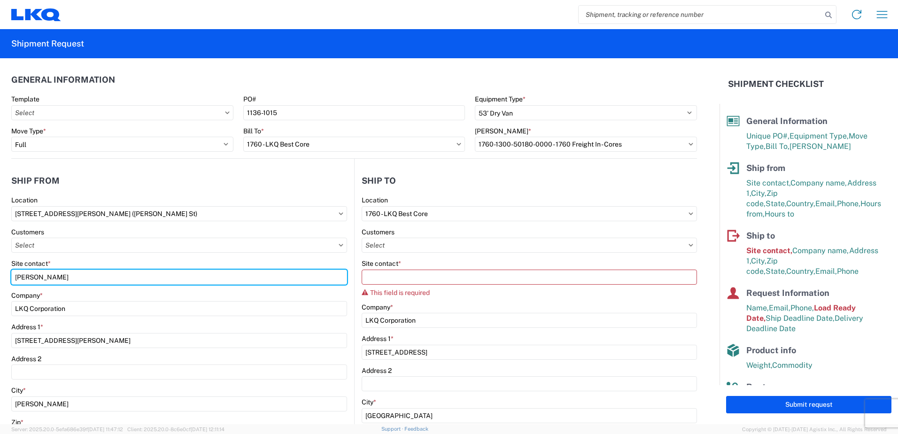
scroll to position [0, 0]
type input "[PERSON_NAME]"
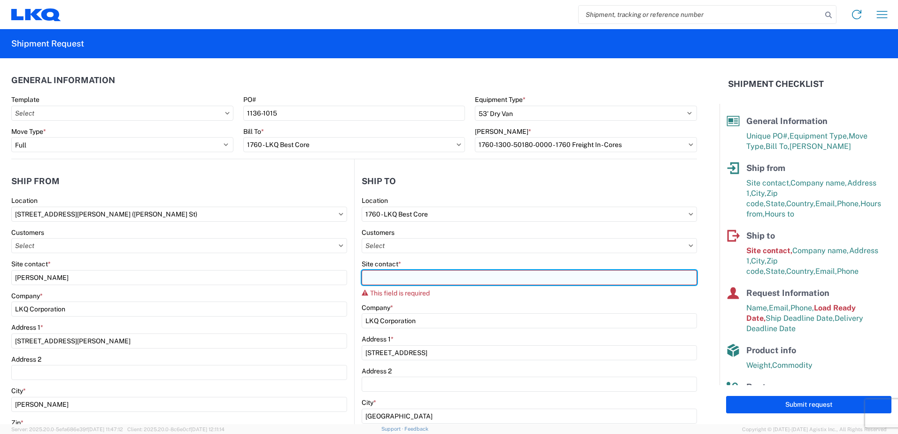
click at [396, 280] on input "Site contact *" at bounding box center [529, 277] width 335 height 15
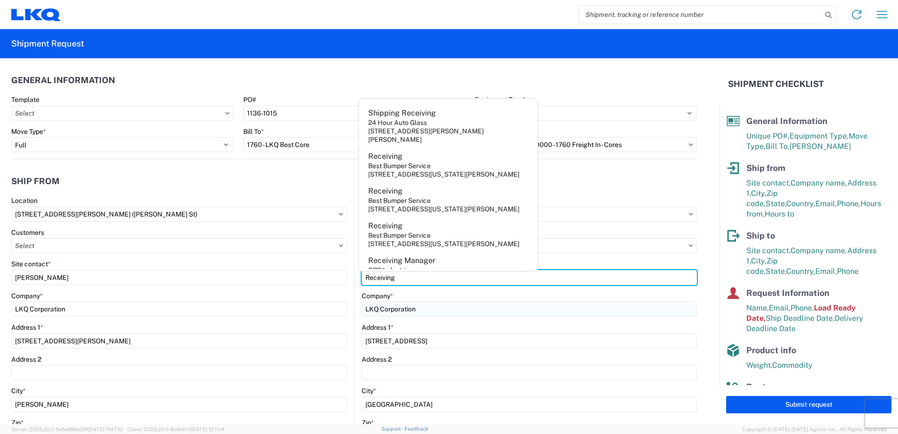
type input "Receiving"
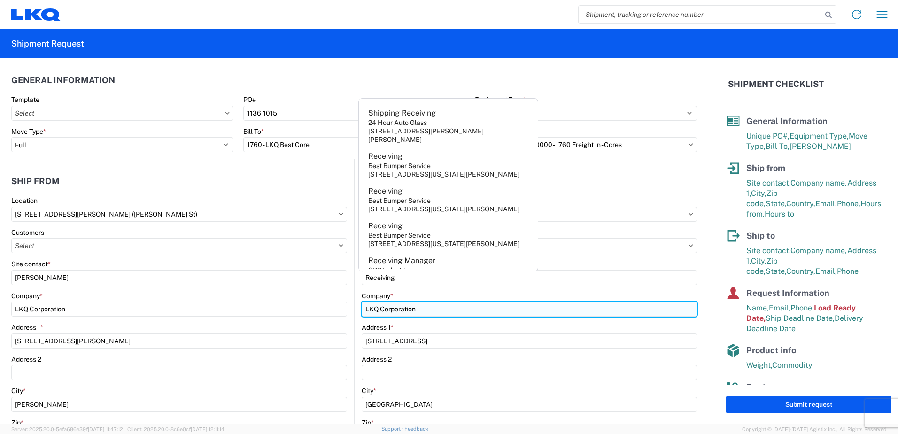
click at [485, 309] on input "LKQ Corporation" at bounding box center [529, 309] width 335 height 15
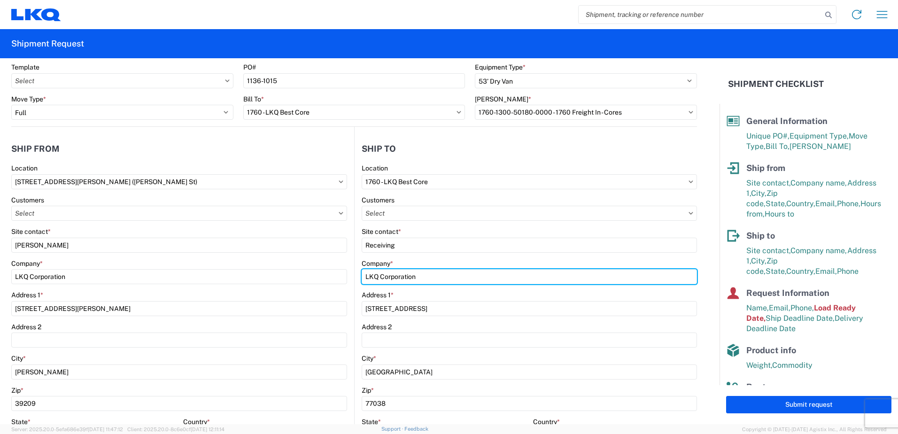
scroll to position [47, 0]
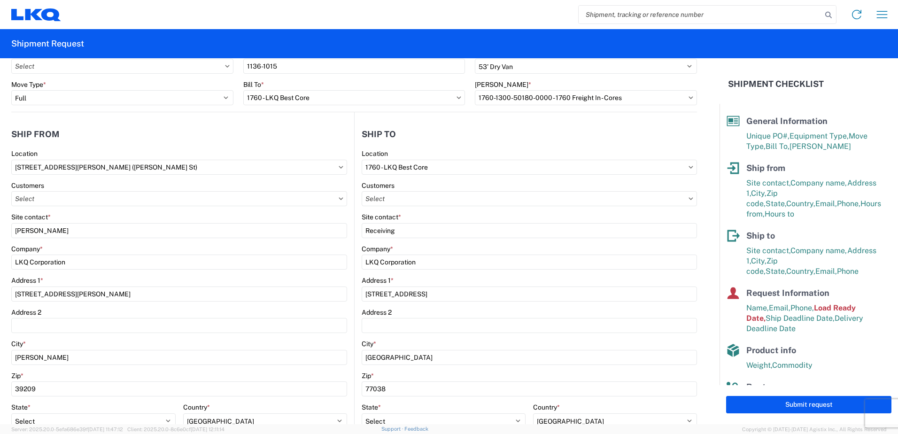
click at [634, 313] on div "Address 2" at bounding box center [529, 312] width 335 height 8
click at [816, 404] on button "Submit request" at bounding box center [808, 404] width 165 height 17
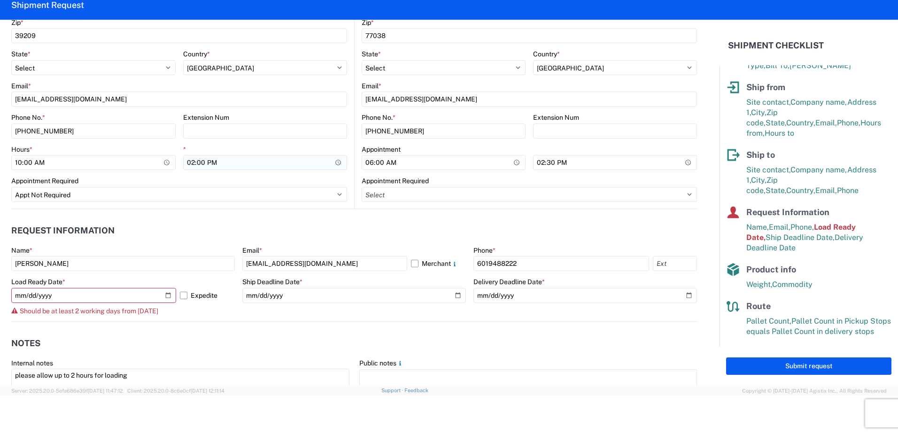
scroll to position [376, 0]
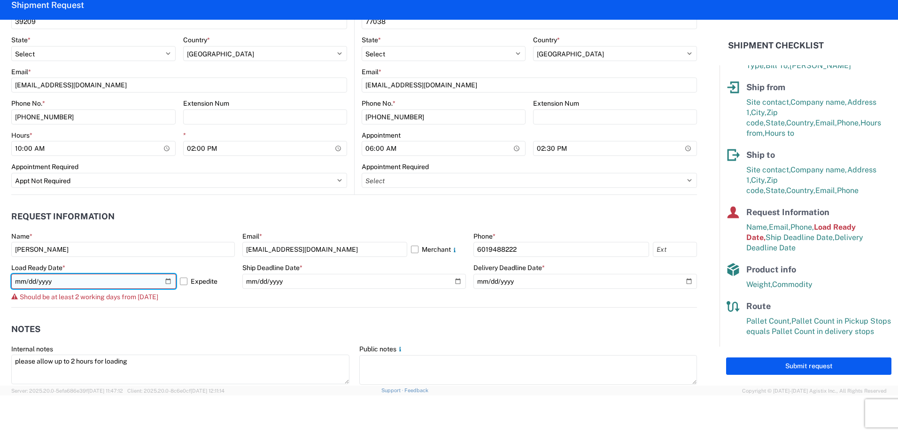
click at [165, 280] on input "[DATE]" at bounding box center [93, 281] width 165 height 15
type input "[DATE]"
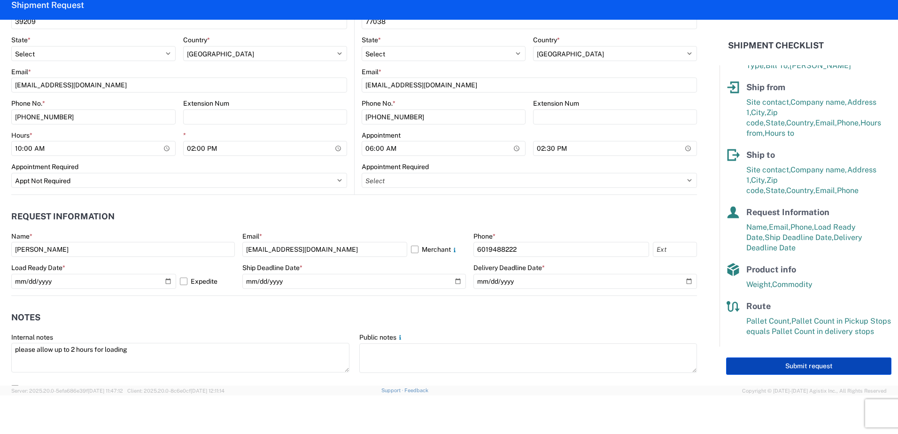
click at [804, 368] on button "Submit request" at bounding box center [808, 366] width 165 height 17
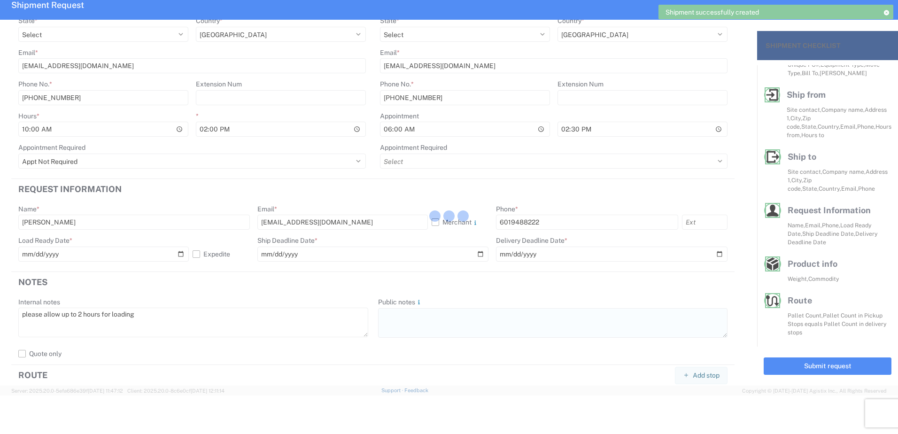
scroll to position [34, 0]
